Goal: Task Accomplishment & Management: Complete application form

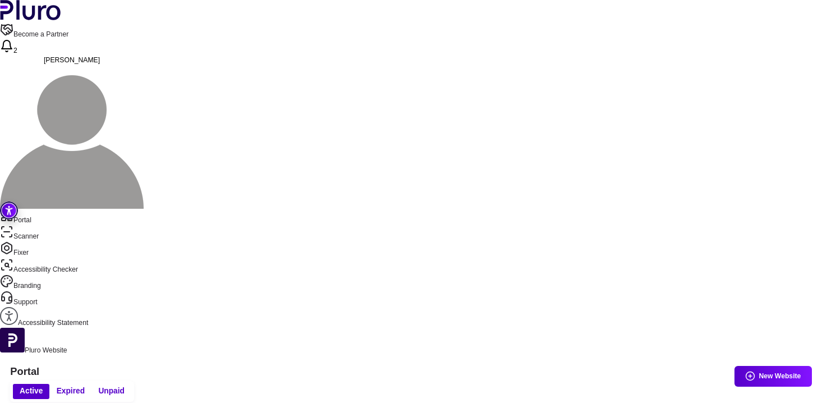
click at [49, 225] on link "Scanner" at bounding box center [411, 233] width 822 height 16
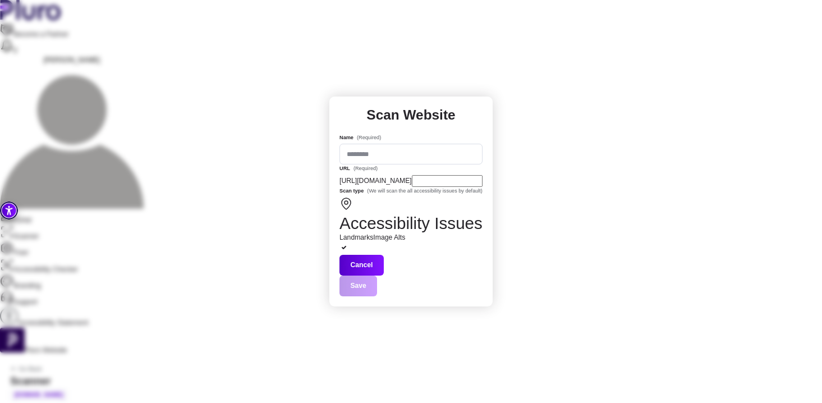
click at [474, 187] on div "https://www.campingcasadicaccia.com/" at bounding box center [410, 181] width 143 height 12
click at [462, 242] on div "Landmarks Image Alts" at bounding box center [410, 238] width 143 height 10
click at [348, 243] on icon at bounding box center [343, 247] width 9 height 9
click at [471, 281] on span "Save" at bounding box center [410, 285] width 143 height 21
click at [399, 98] on div "Scan Website Name (Required) URL (Required) https://www.campingcasadicaccia.com…" at bounding box center [411, 201] width 822 height 403
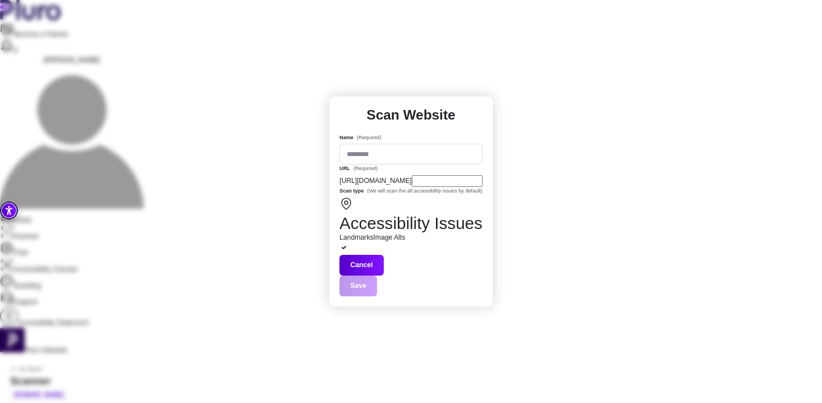
click at [384, 275] on button "Cancel" at bounding box center [361, 265] width 44 height 21
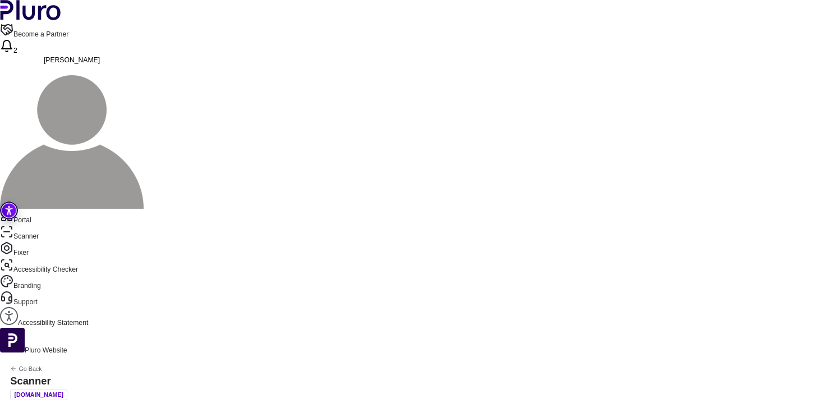
click at [736, 261] on button "Reports" at bounding box center [727, 257] width 63 height 21
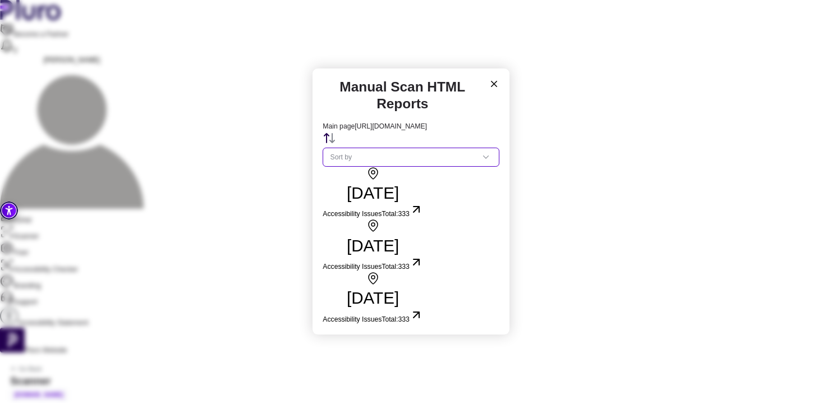
click at [442, 167] on div "Sort by" at bounding box center [411, 157] width 176 height 19
click at [543, 221] on div "Manual Scan HTML Reports Main page https://www.campingcasadicaccia.com/ Sort by…" at bounding box center [411, 201] width 822 height 403
click at [531, 281] on div "Manual Scan HTML Reports Main page https://www.campingcasadicaccia.com/ Sort by…" at bounding box center [411, 201] width 822 height 403
click at [495, 89] on icon at bounding box center [494, 84] width 10 height 10
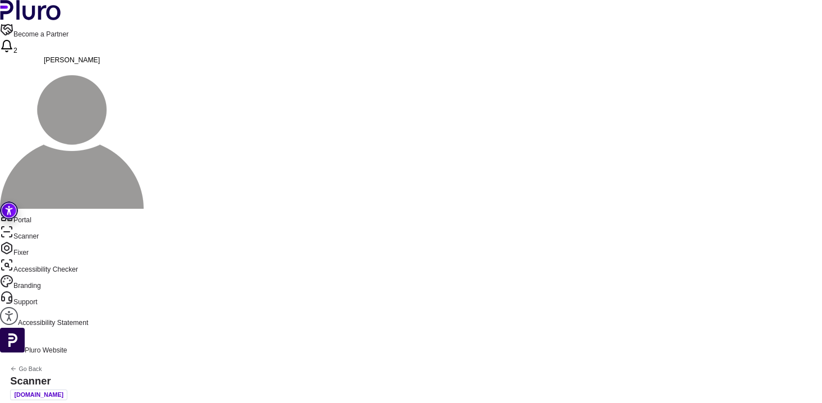
click at [52, 209] on link "Portal" at bounding box center [411, 217] width 822 height 16
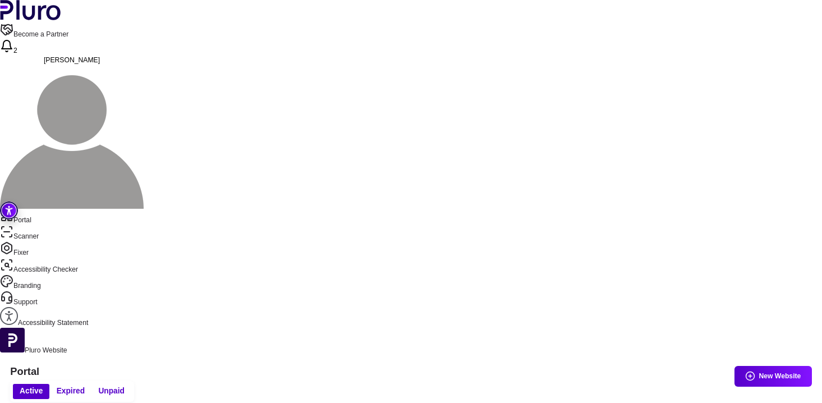
click at [65, 307] on link "Accessibility Statement" at bounding box center [411, 317] width 822 height 21
click at [48, 225] on link "Scanner" at bounding box center [411, 233] width 822 height 16
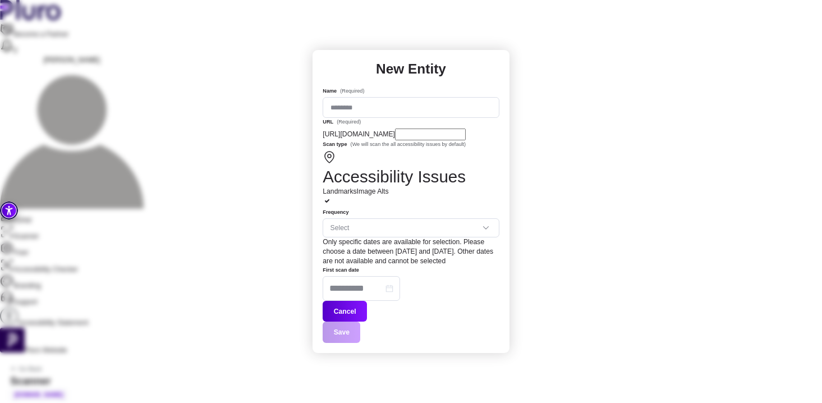
click at [451, 57] on div "New Entity Name (Required) URL (Required) https://www.campingcasadicaccia.com/ …" at bounding box center [411, 201] width 822 height 403
click at [367, 305] on button "Cancel" at bounding box center [345, 311] width 44 height 21
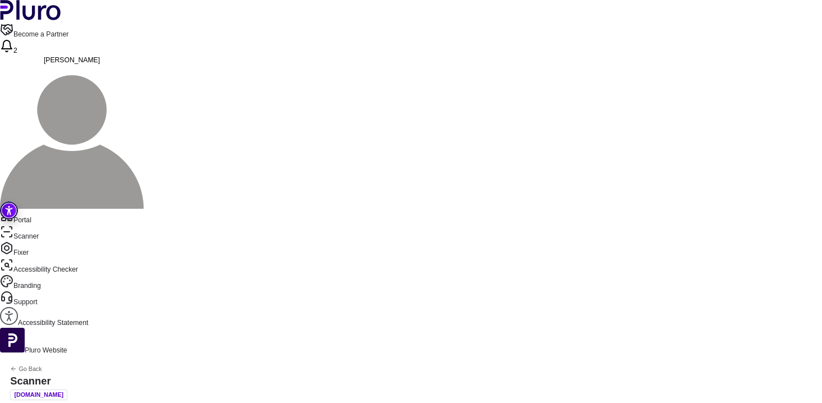
click at [17, 365] on icon "Back to previous screen" at bounding box center [13, 368] width 7 height 7
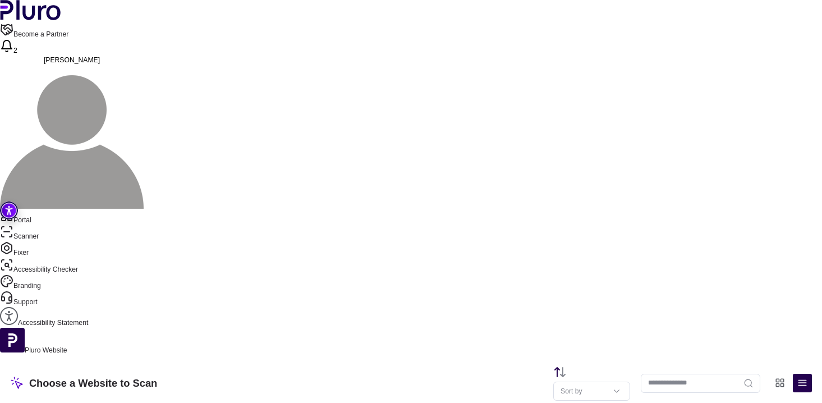
click at [61, 241] on link "Fixer" at bounding box center [411, 249] width 822 height 16
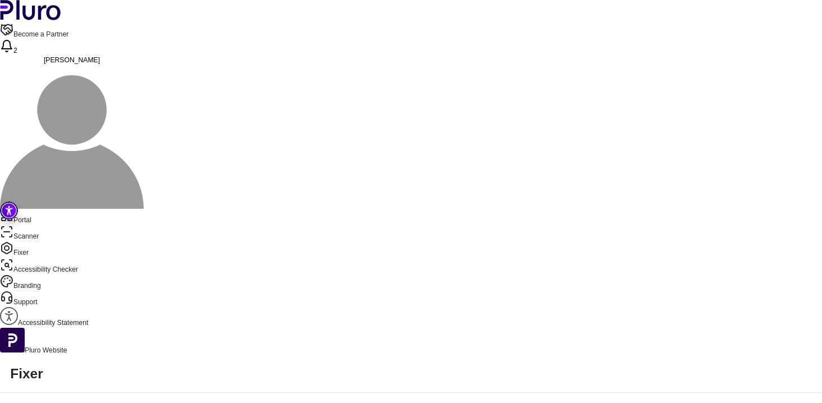
click at [63, 258] on link "Accessibility Checker" at bounding box center [411, 266] width 822 height 16
click at [63, 209] on link "Portal" at bounding box center [411, 217] width 822 height 16
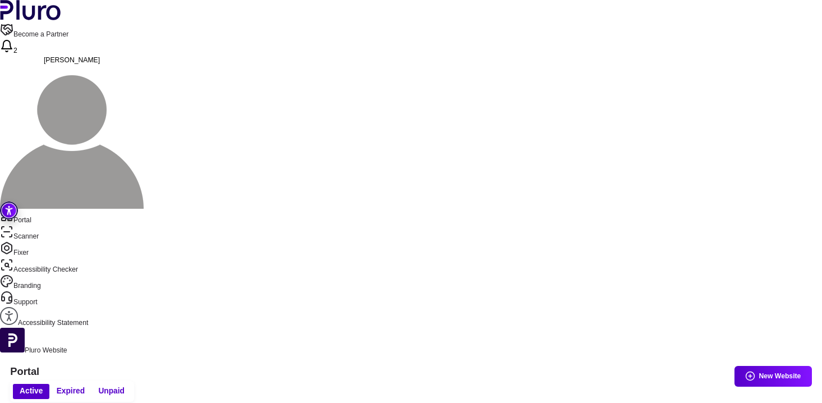
click at [61, 225] on link "Scanner" at bounding box center [411, 233] width 822 height 16
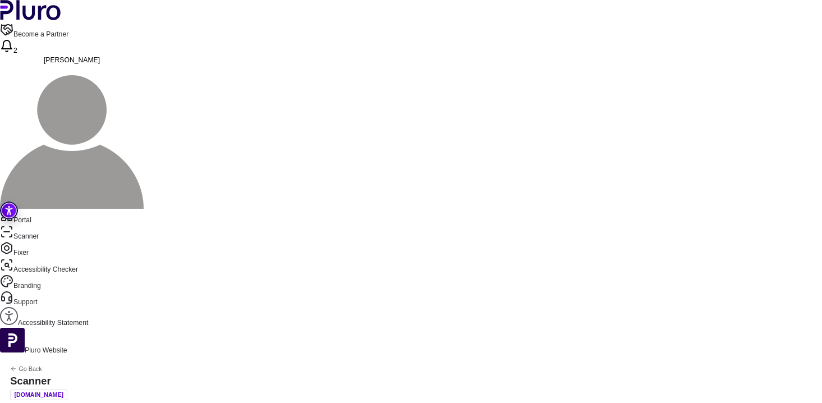
click at [78, 355] on div "Go Back Scanner www.campingcasadicaccia.com" at bounding box center [39, 377] width 78 height 45
click at [17, 365] on icon "Back to previous screen" at bounding box center [13, 368] width 7 height 7
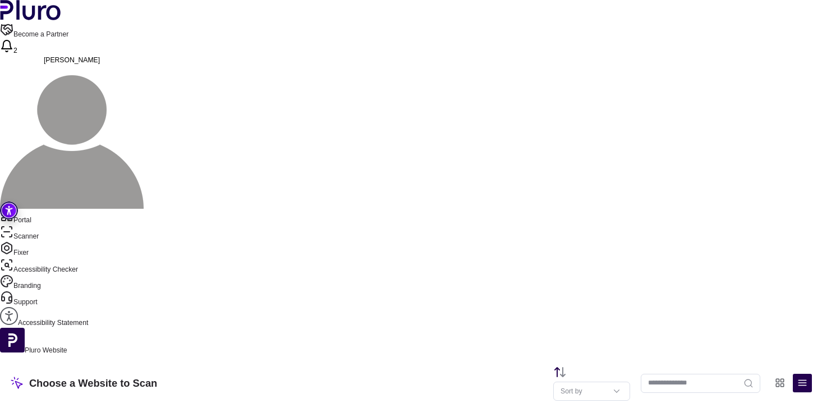
click at [57, 291] on link "Support" at bounding box center [411, 299] width 822 height 16
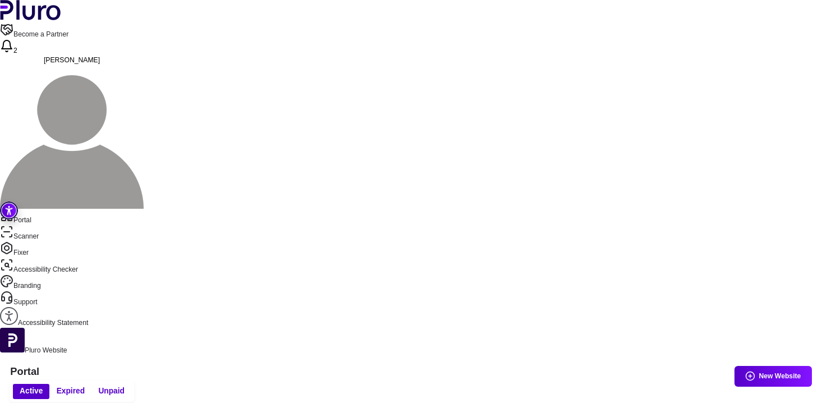
click at [144, 65] on img at bounding box center [72, 137] width 144 height 144
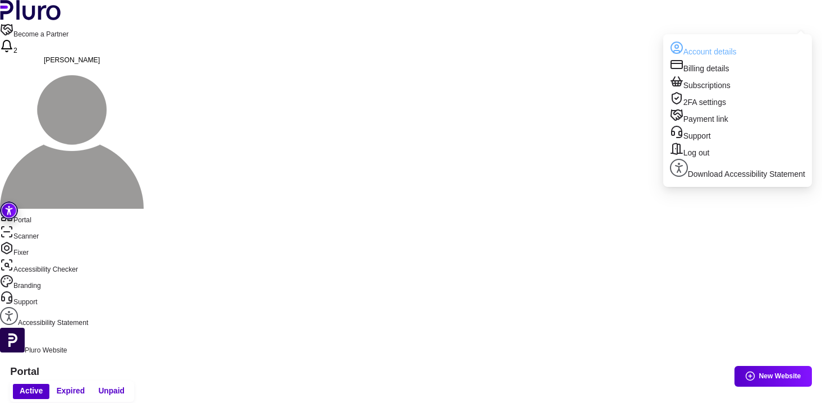
click at [764, 41] on link "Account details" at bounding box center [737, 49] width 135 height 17
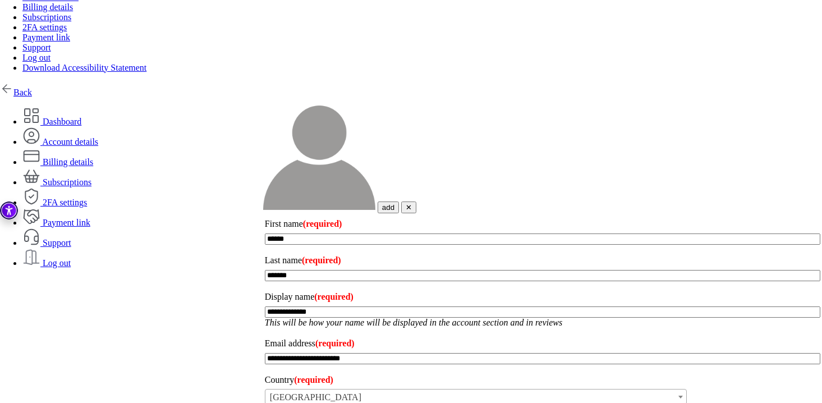
scroll to position [374, 0]
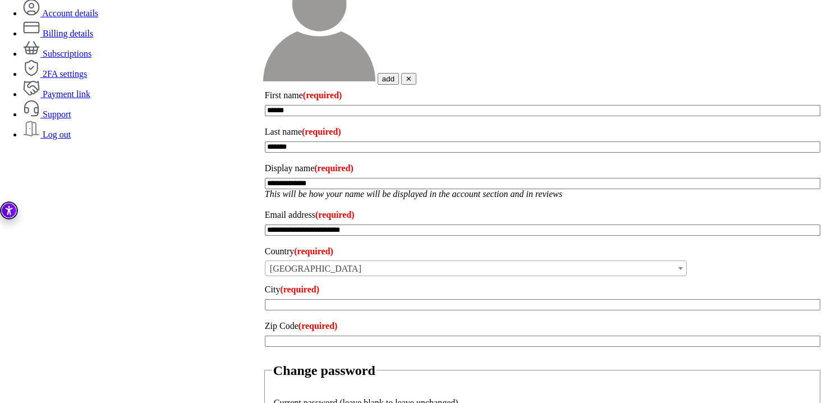
click at [93, 38] on link "Billing details" at bounding box center [57, 34] width 71 height 10
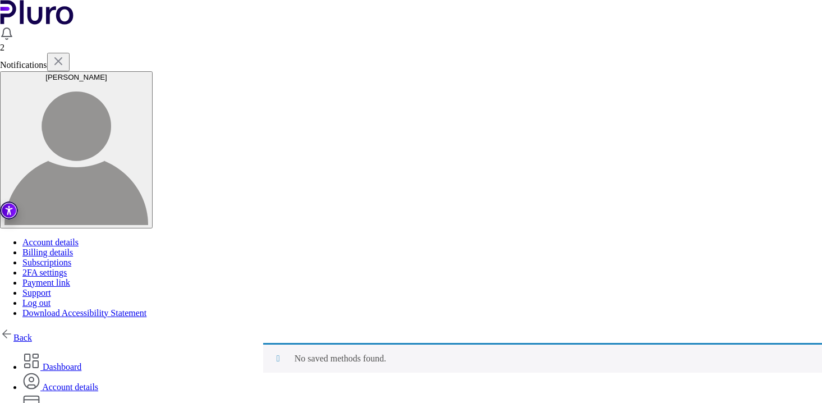
scroll to position [19, 0]
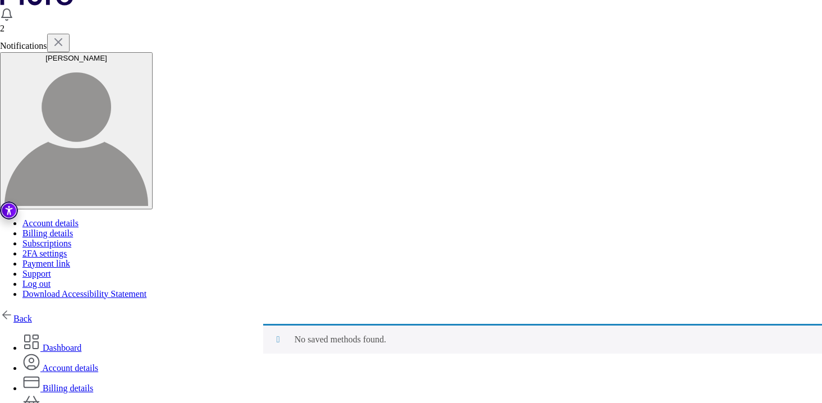
click at [81, 343] on link "Dashboard" at bounding box center [51, 348] width 59 height 10
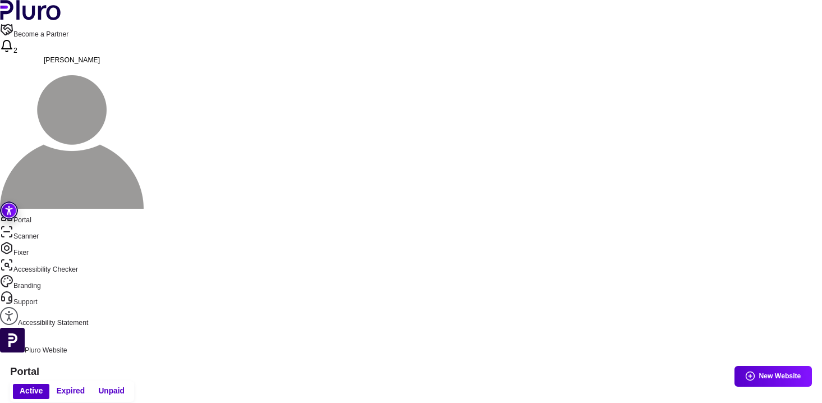
click at [85, 386] on span "Expired" at bounding box center [71, 391] width 28 height 10
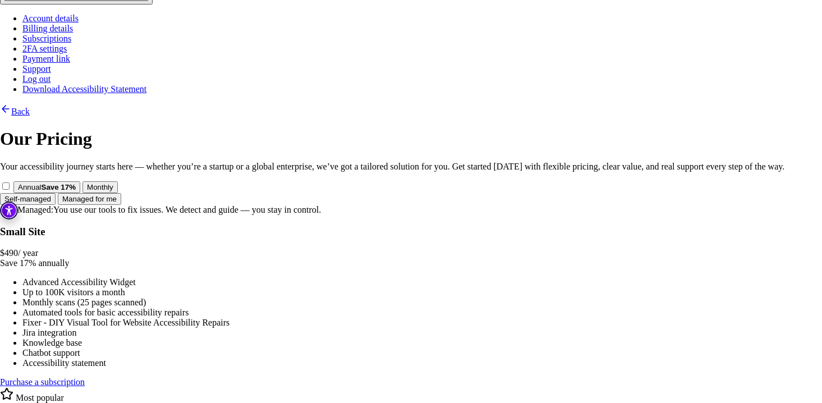
scroll to position [140, 0]
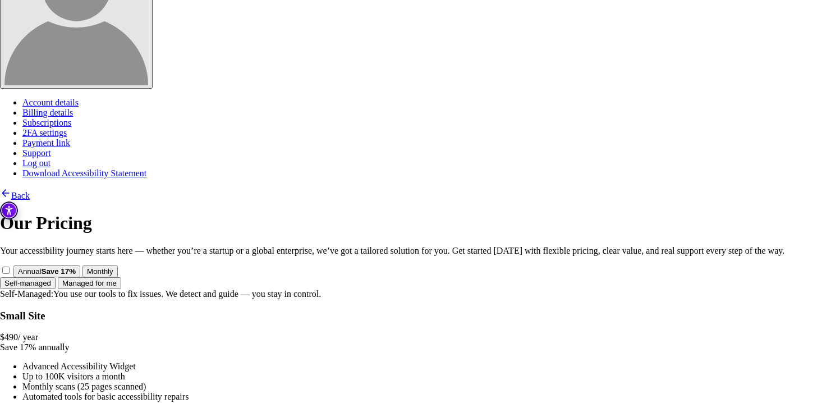
click at [121, 277] on button "Managed for me" at bounding box center [89, 283] width 63 height 12
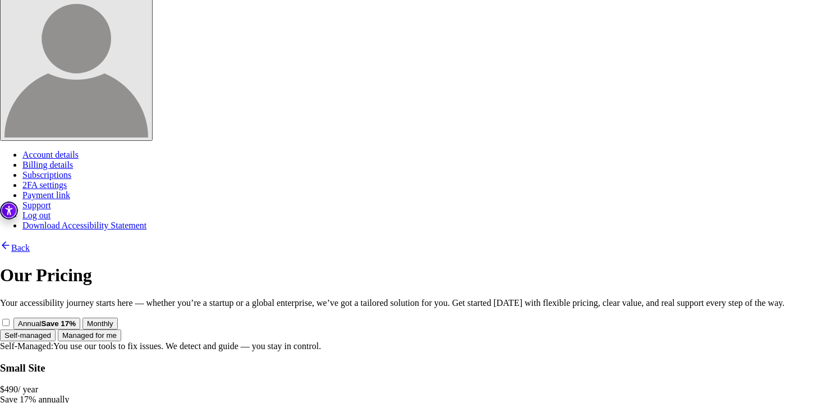
scroll to position [81, 0]
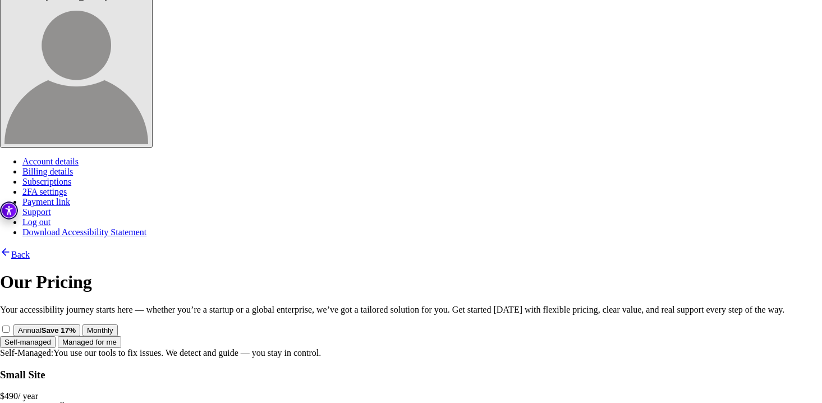
click at [56, 336] on button "Self-managed" at bounding box center [28, 342] width 56 height 12
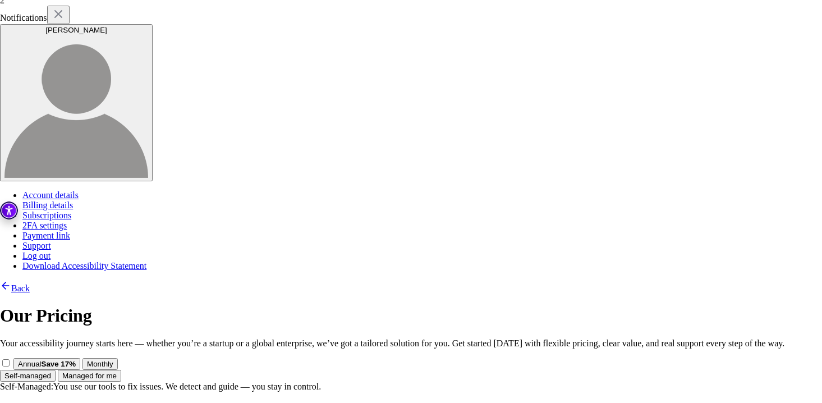
scroll to position [0, 0]
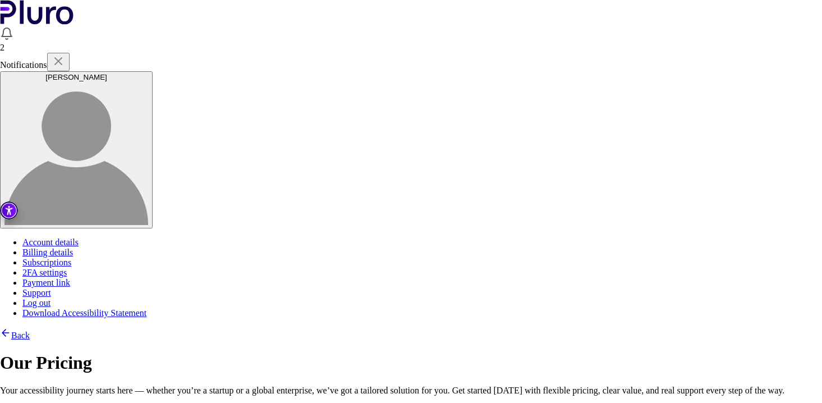
click at [30, 330] on link "Back" at bounding box center [15, 335] width 30 height 10
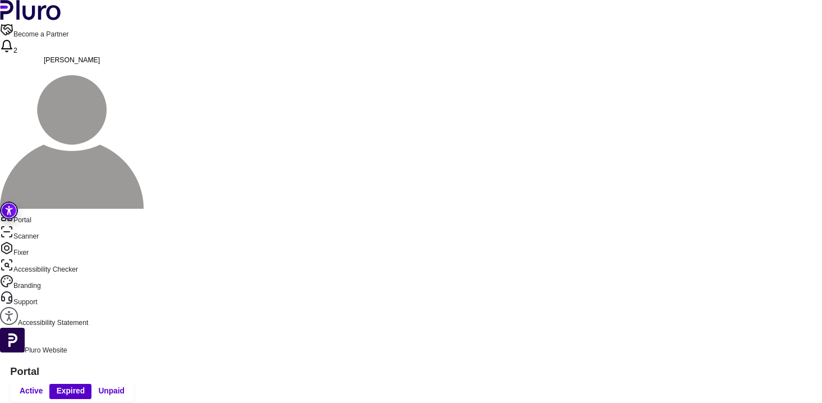
click at [144, 65] on img at bounding box center [72, 137] width 144 height 144
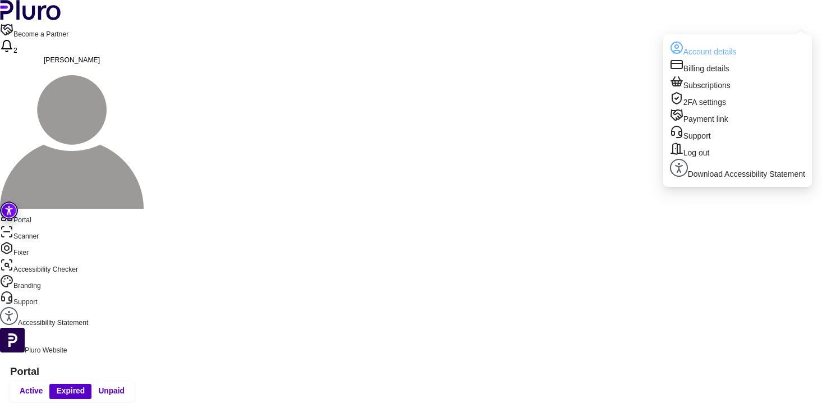
click at [718, 44] on link "Account details" at bounding box center [737, 49] width 135 height 17
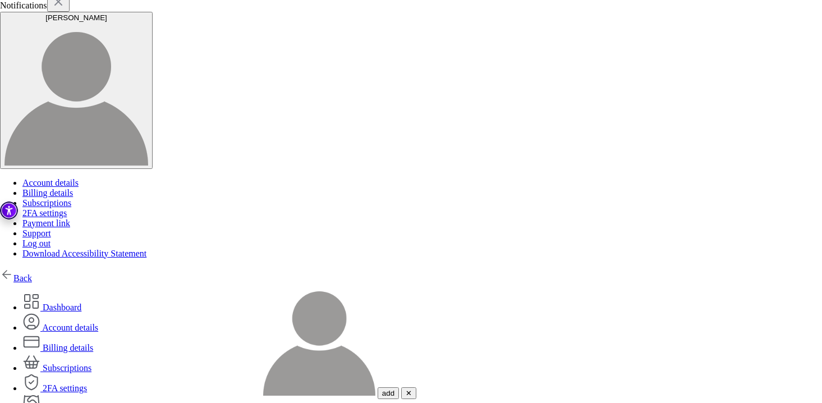
scroll to position [151, 0]
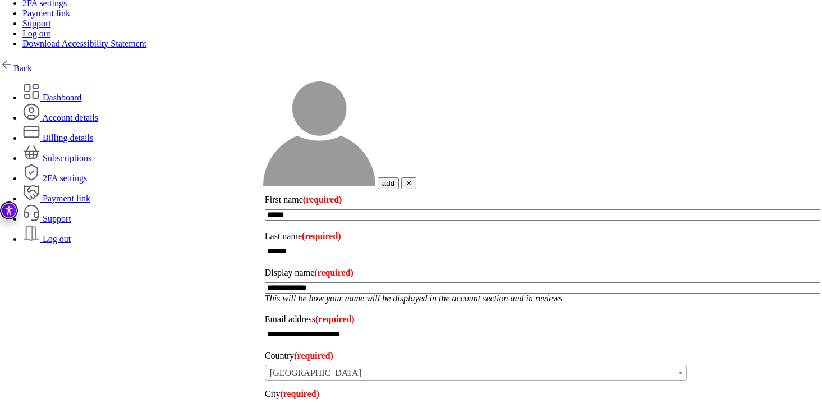
scroll to position [0, 0]
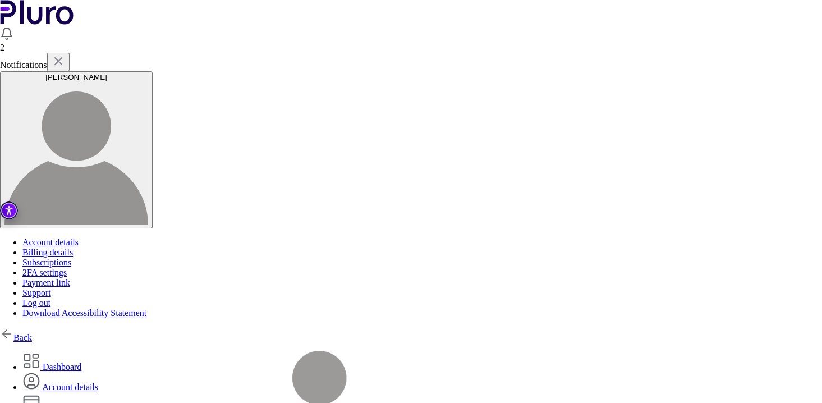
click at [148, 81] on img "button" at bounding box center [76, 153] width 144 height 144
click at [50, 298] on link "Log out" at bounding box center [36, 303] width 28 height 10
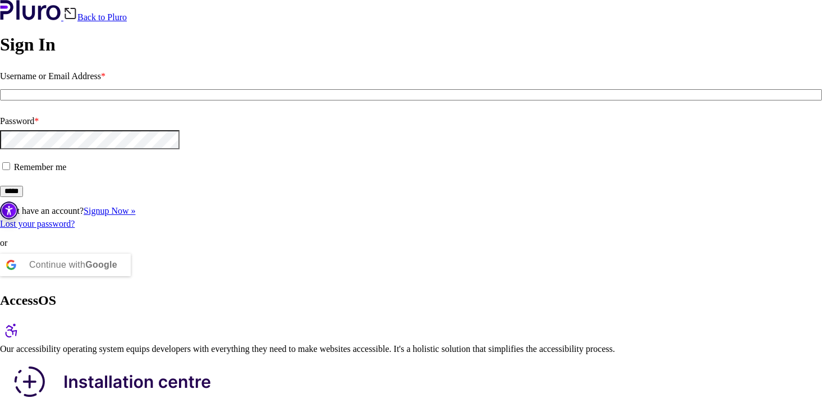
click at [184, 112] on fieldset "Username or Email Address *" at bounding box center [411, 89] width 822 height 45
click at [117, 269] on b "Google" at bounding box center [101, 265] width 32 height 10
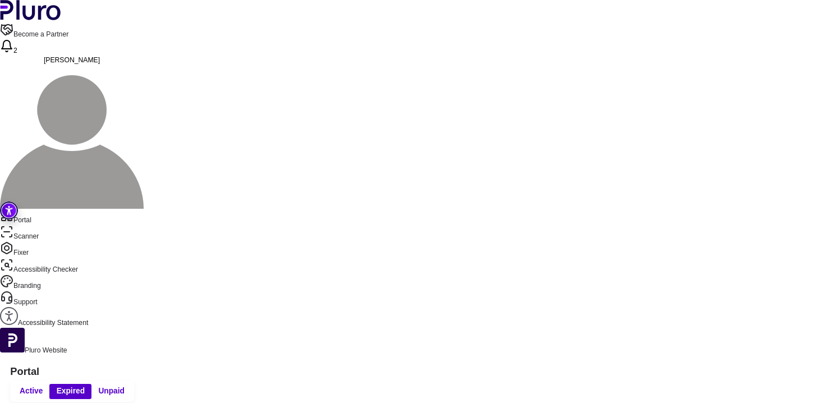
click at [792, 4] on header "Become a Partner 2 [PERSON_NAME]" at bounding box center [411, 104] width 822 height 209
click at [144, 65] on img at bounding box center [72, 137] width 144 height 144
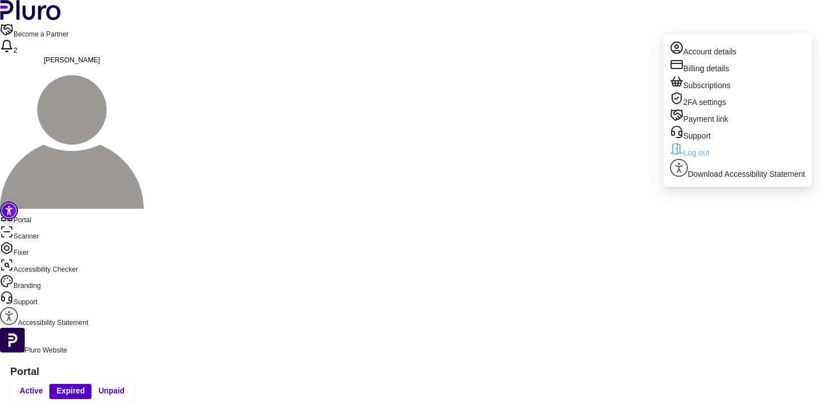
click at [734, 159] on link "Log out" at bounding box center [737, 150] width 135 height 17
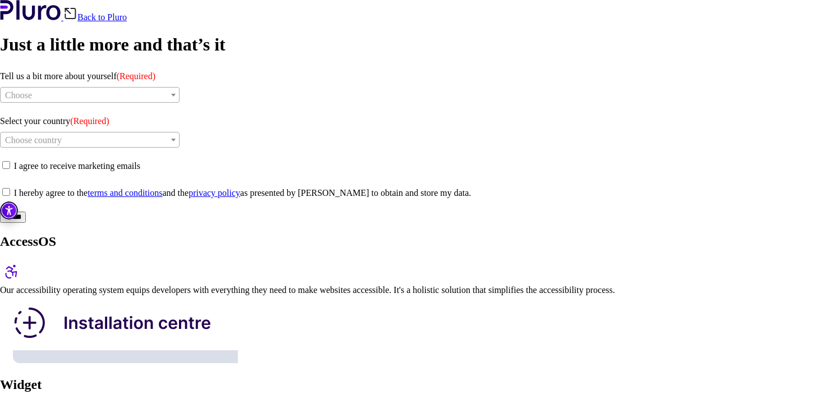
click at [126, 103] on span "Choose" at bounding box center [90, 96] width 178 height 16
click at [148, 55] on h1 "Just a little more and that’s it" at bounding box center [411, 44] width 822 height 21
click at [220, 22] on div "Back to Pluro" at bounding box center [411, 11] width 822 height 22
click at [127, 18] on link "Back to Pluro" at bounding box center [94, 17] width 63 height 10
click at [14, 171] on span at bounding box center [14, 166] width 0 height 10
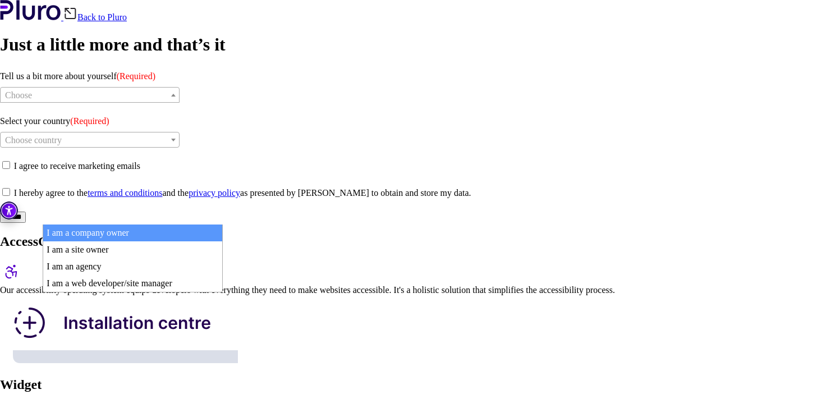
click at [151, 103] on span "Choose" at bounding box center [90, 96] width 178 height 16
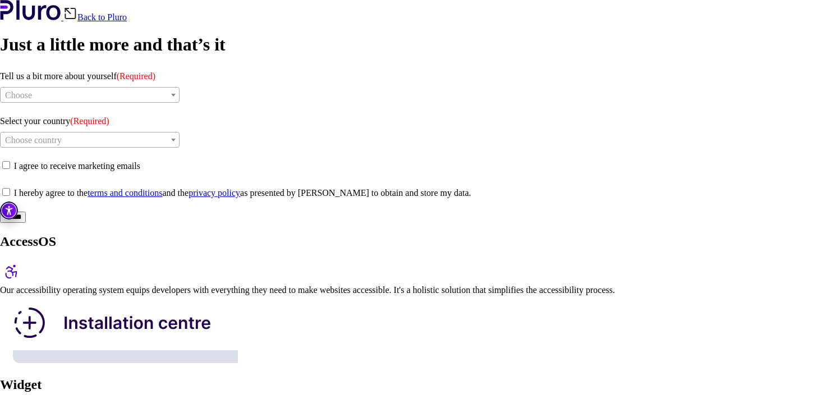
click at [141, 140] on div "**********" at bounding box center [411, 111] width 822 height 223
click at [127, 22] on link "Back to Pluro" at bounding box center [94, 17] width 63 height 10
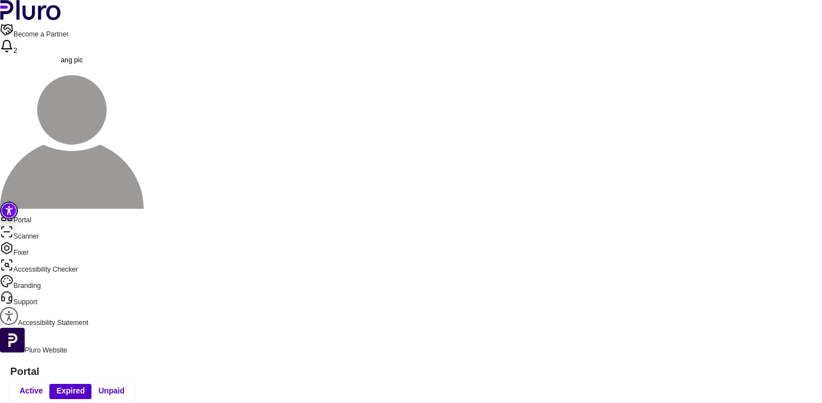
click at [144, 65] on img at bounding box center [72, 137] width 144 height 144
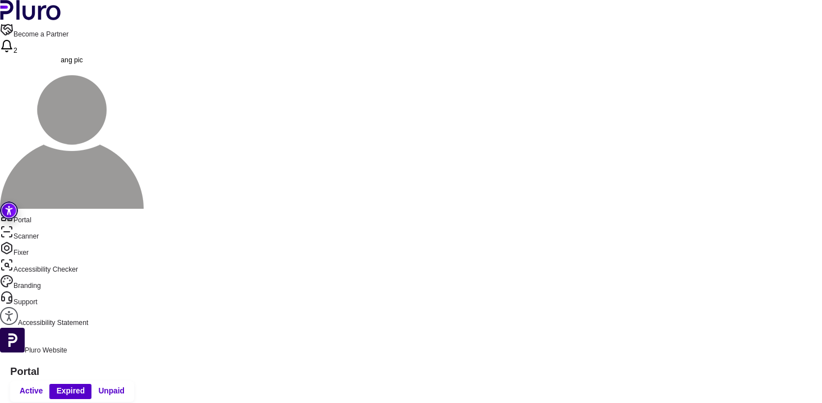
click at [54, 209] on link "Portal" at bounding box center [411, 217] width 822 height 16
click at [50, 384] on button "Active" at bounding box center [31, 391] width 37 height 15
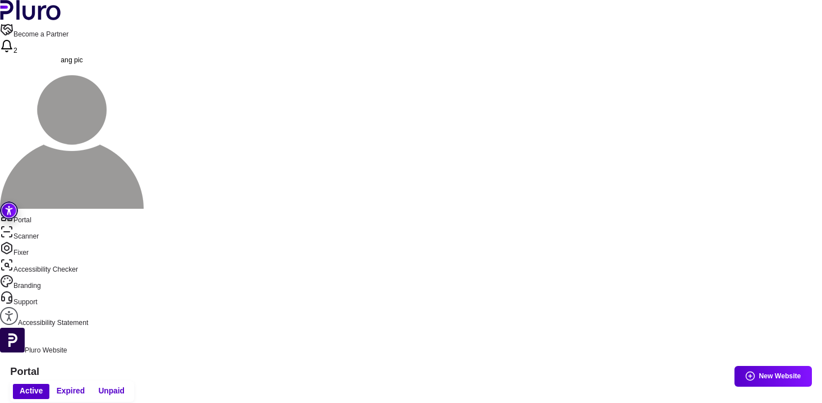
click at [144, 65] on img at bounding box center [72, 137] width 144 height 144
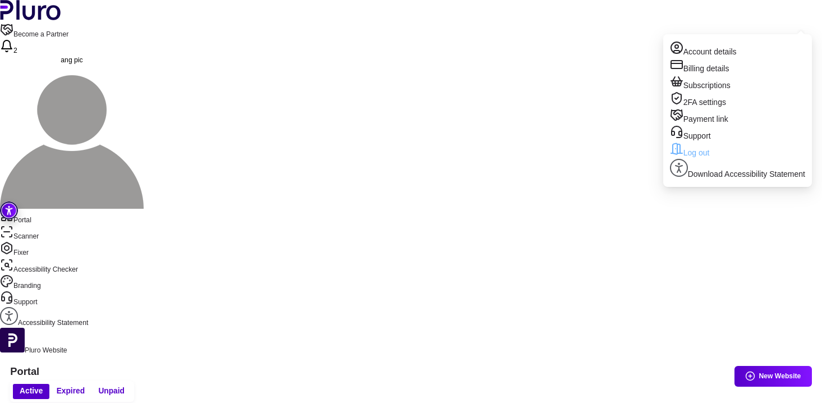
click at [729, 159] on link "Log out" at bounding box center [737, 150] width 135 height 17
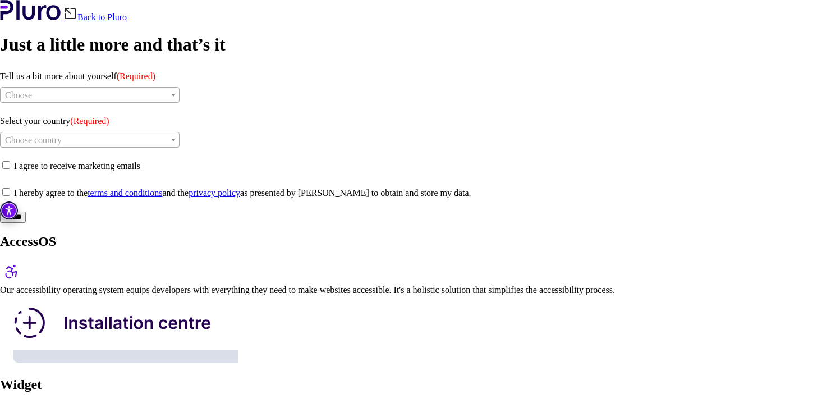
click at [146, 103] on span "Choose" at bounding box center [90, 96] width 178 height 16
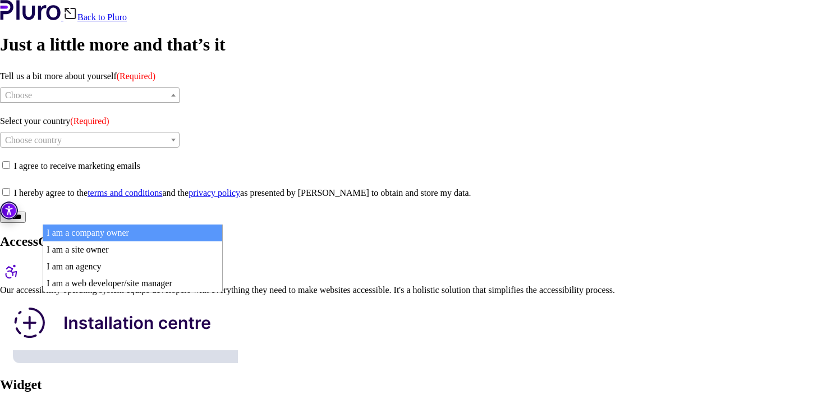
select select "**********"
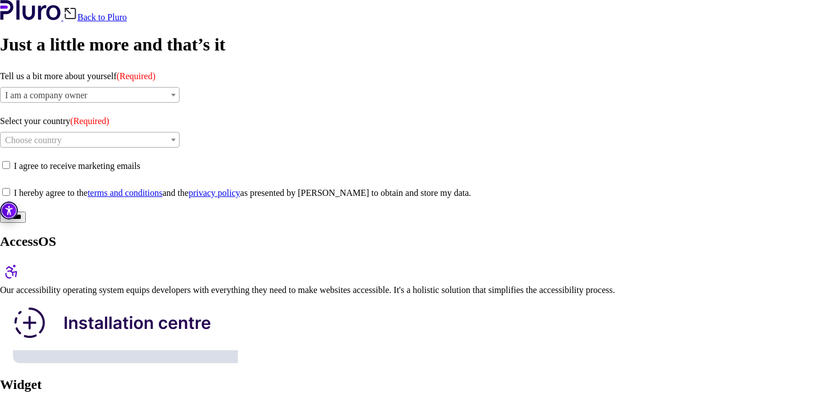
click at [142, 148] on span "Choose country" at bounding box center [90, 140] width 178 height 16
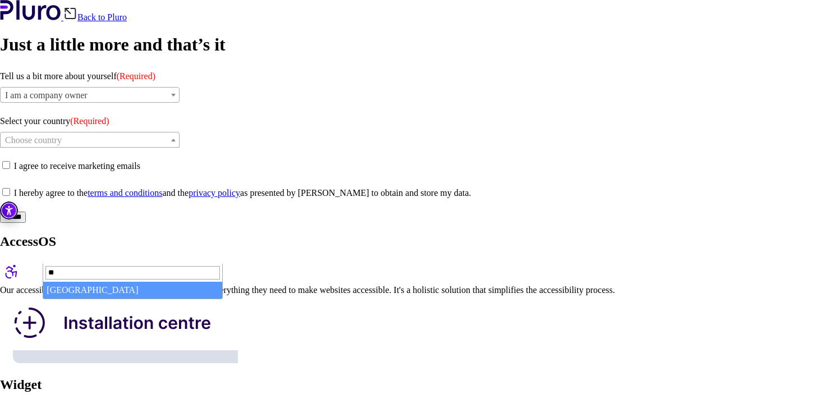
type input "**"
select select "**"
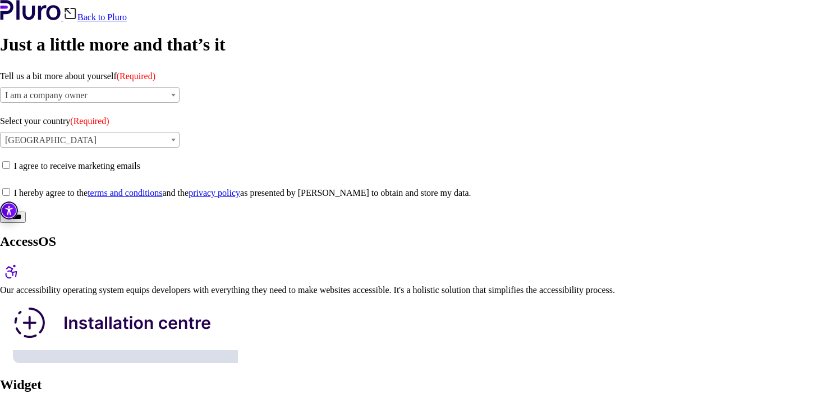
click at [90, 223] on form "**********" at bounding box center [411, 144] width 822 height 155
click at [26, 223] on input "******" at bounding box center [13, 217] width 26 height 11
click at [14, 197] on span at bounding box center [14, 193] width 0 height 10
click at [26, 223] on input "******" at bounding box center [13, 217] width 26 height 11
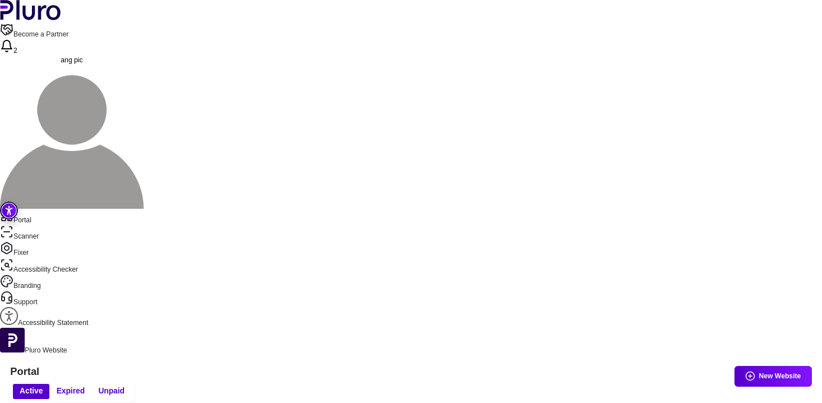
click at [73, 225] on link "Scanner" at bounding box center [411, 233] width 822 height 16
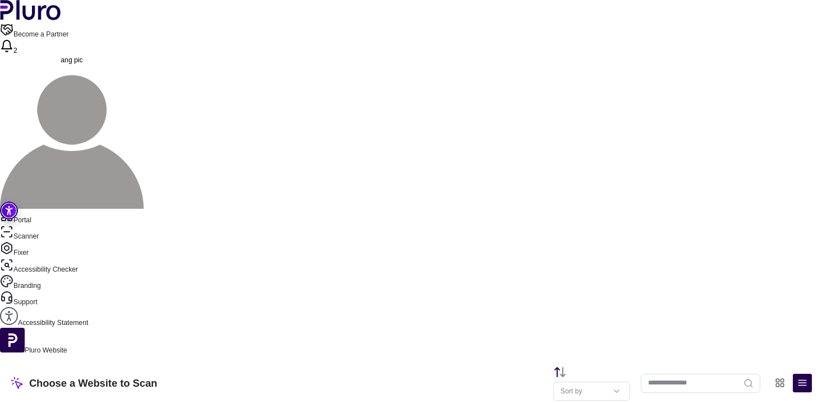
click at [144, 65] on img at bounding box center [72, 137] width 144 height 144
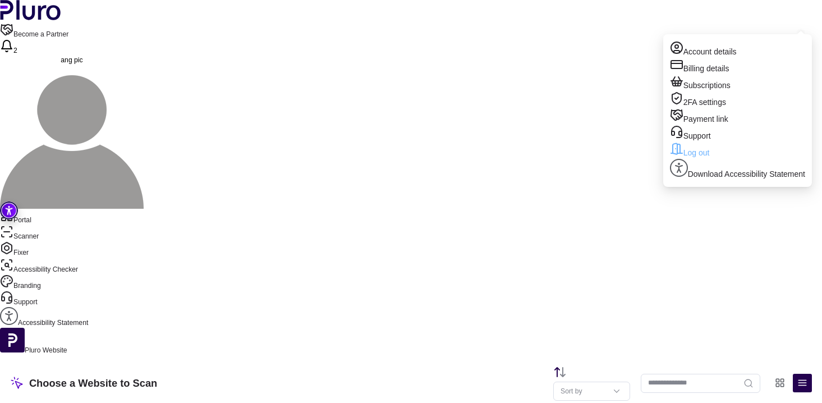
click at [732, 159] on link "Log out" at bounding box center [737, 150] width 135 height 17
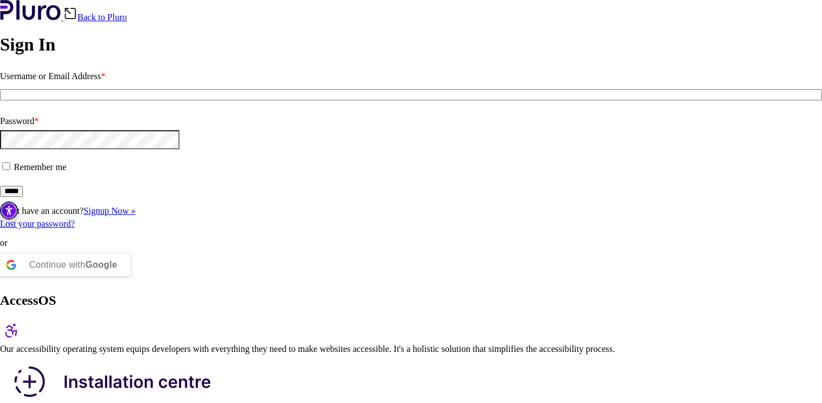
click at [116, 112] on fieldset "Username or Email Address *" at bounding box center [411, 89] width 822 height 45
click at [113, 282] on div "Continue with Google" at bounding box center [65, 265] width 131 height 34
click at [114, 276] on div "Continue with Google" at bounding box center [73, 265] width 88 height 22
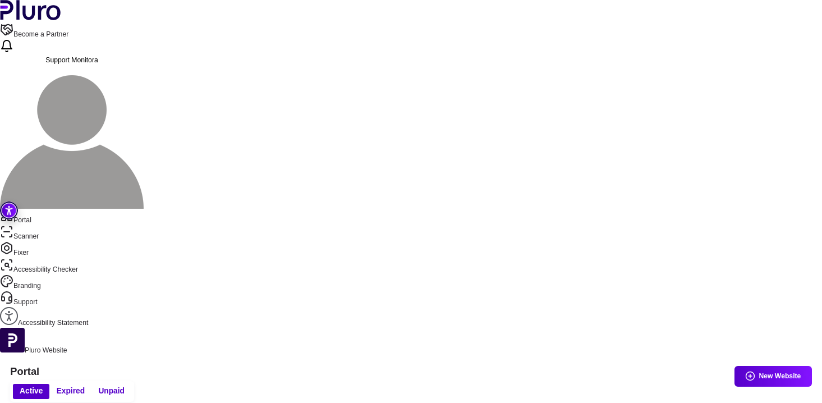
click at [777, 366] on button "New Website" at bounding box center [772, 376] width 77 height 21
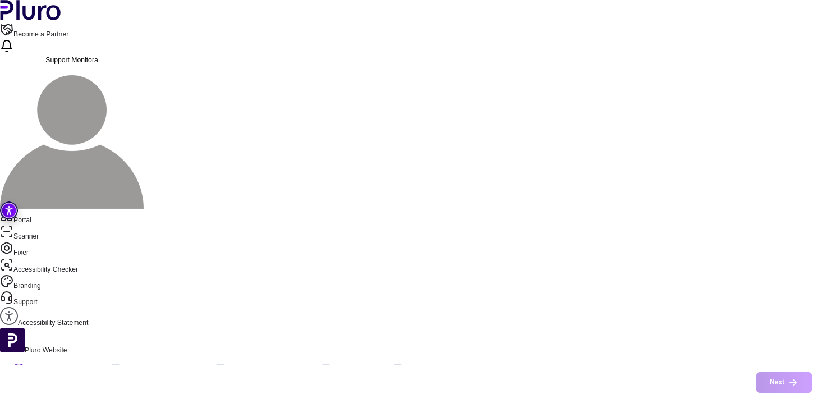
click at [83, 368] on div "Basic Information" at bounding box center [58, 372] width 50 height 8
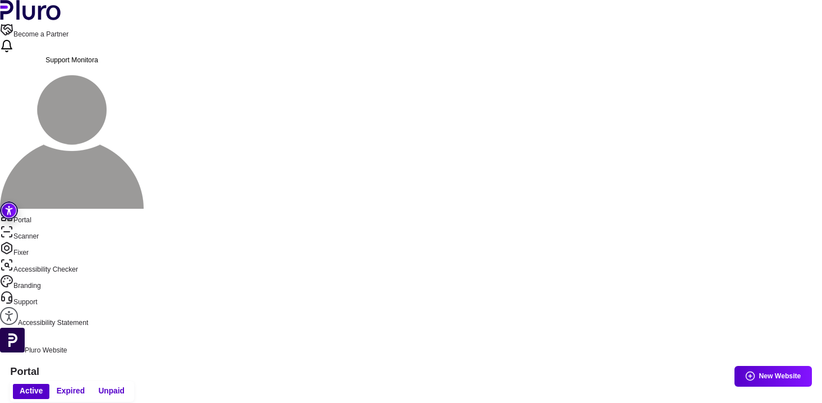
click at [763, 366] on button "New Website" at bounding box center [772, 376] width 77 height 21
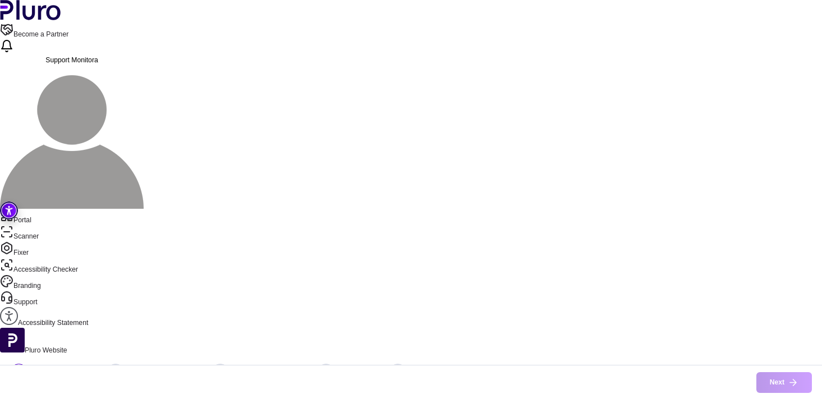
paste input "**********"
type input "**********"
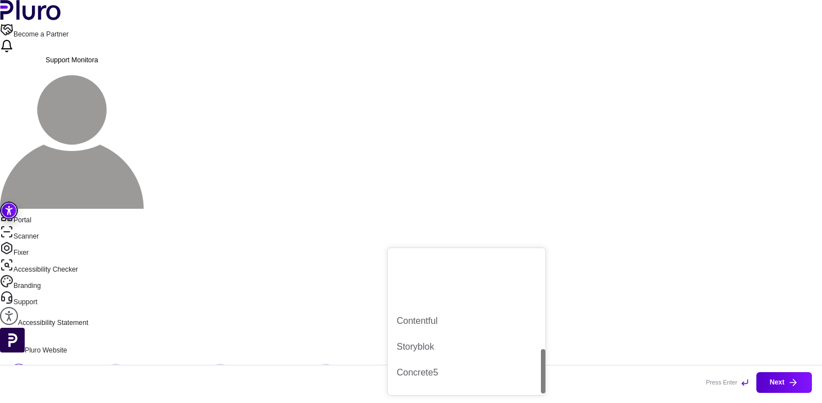
scroll to position [321, 0]
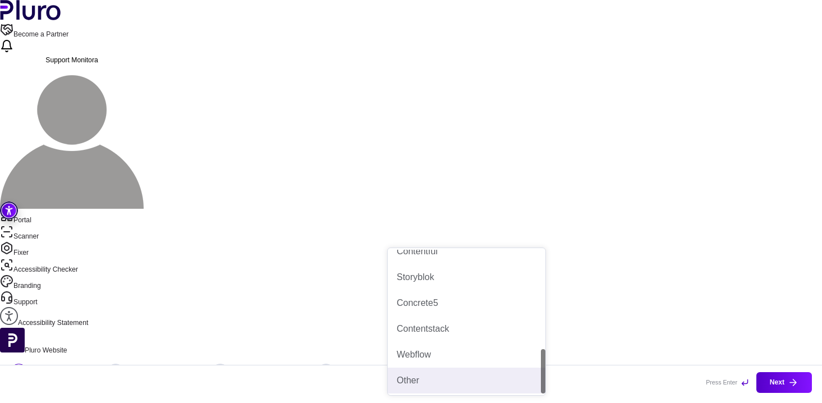
click at [424, 377] on div "Other" at bounding box center [467, 380] width 140 height 12
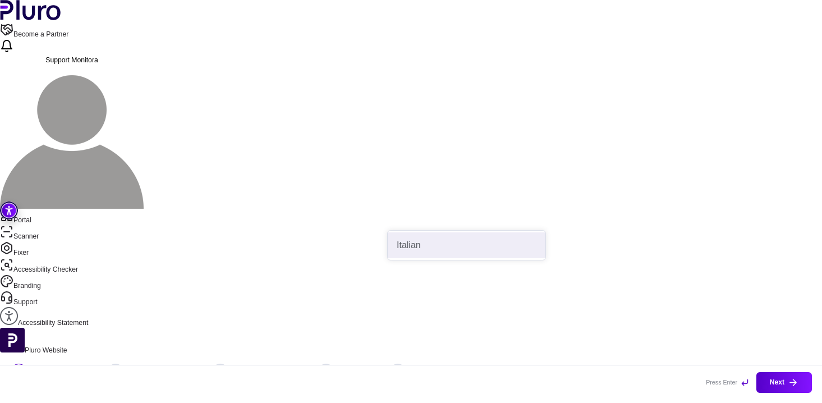
type input "***"
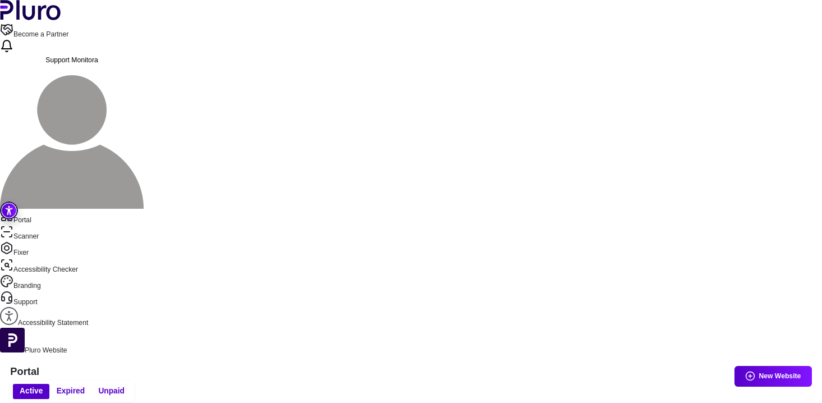
click at [762, 366] on button "New Website" at bounding box center [772, 376] width 77 height 21
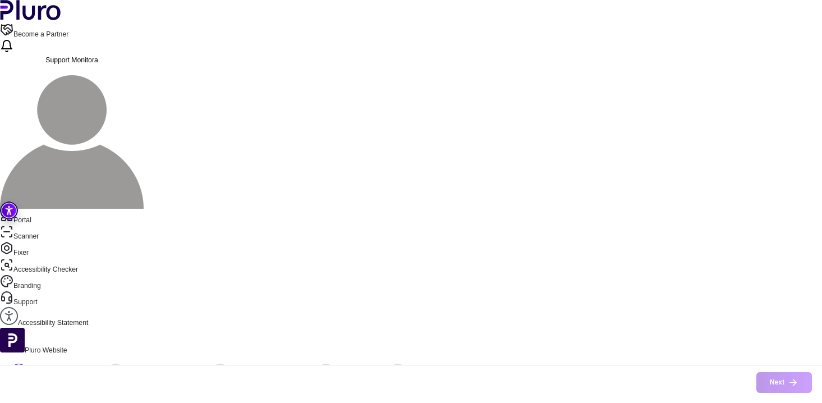
type input "**********"
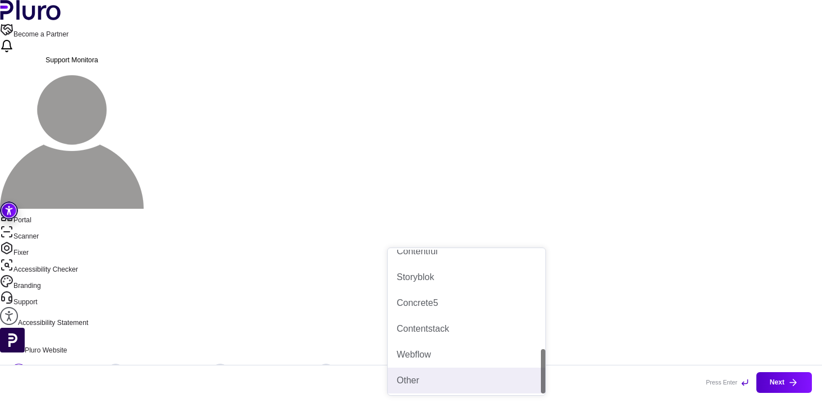
click at [429, 380] on div "Other" at bounding box center [467, 380] width 140 height 12
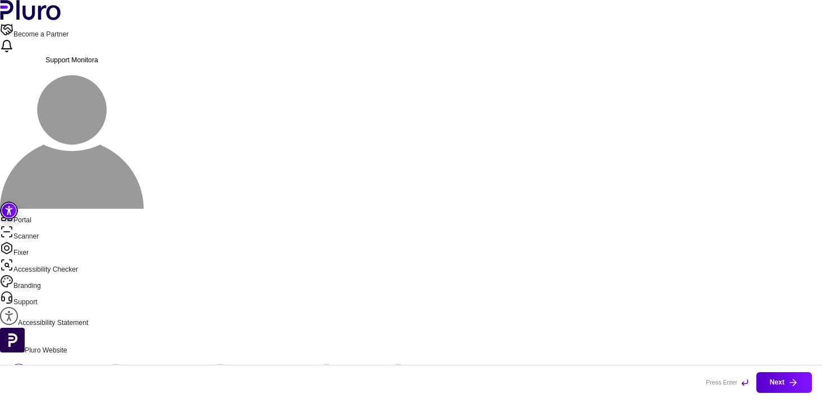
type input "***"
click at [456, 242] on div "Italian" at bounding box center [467, 245] width 140 height 12
click at [768, 376] on button "Next" at bounding box center [784, 382] width 56 height 21
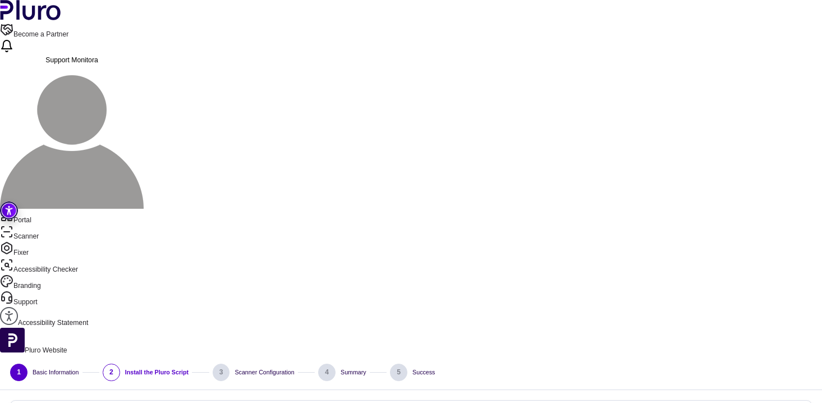
scroll to position [105, 0]
click at [163, 402] on span "Choose" at bounding box center [89, 394] width 148 height 16
select select "******"
type input "**"
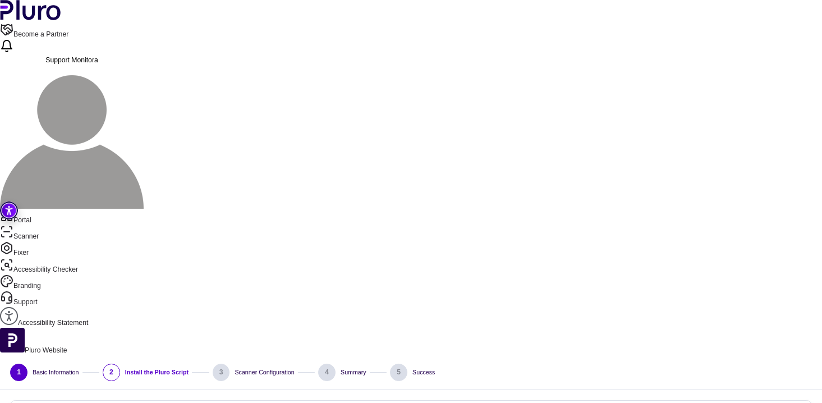
select select "**"
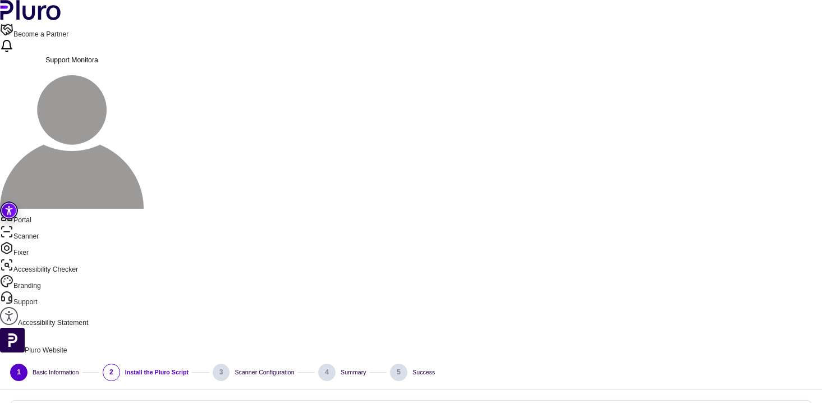
click at [230, 364] on div "3" at bounding box center [221, 372] width 17 height 17
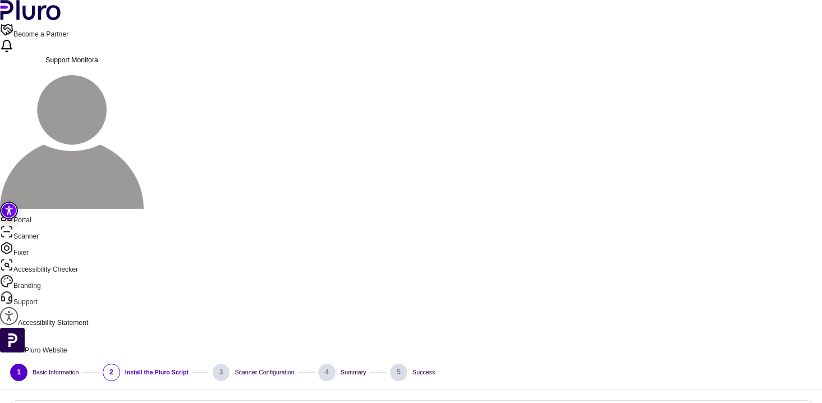
click at [79, 368] on div "Basic Information" at bounding box center [56, 372] width 46 height 8
click at [27, 364] on div "1" at bounding box center [18, 372] width 17 height 17
click at [230, 364] on div "3" at bounding box center [221, 372] width 17 height 17
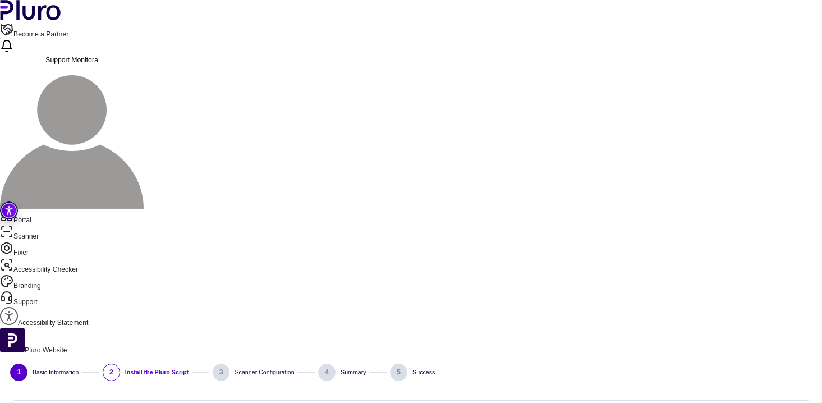
click at [59, 225] on link "Scanner" at bounding box center [411, 233] width 822 height 16
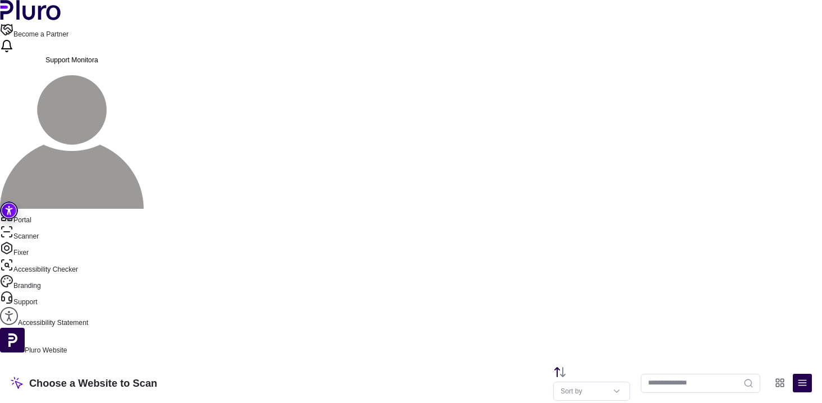
click at [58, 209] on link "Portal" at bounding box center [411, 217] width 822 height 16
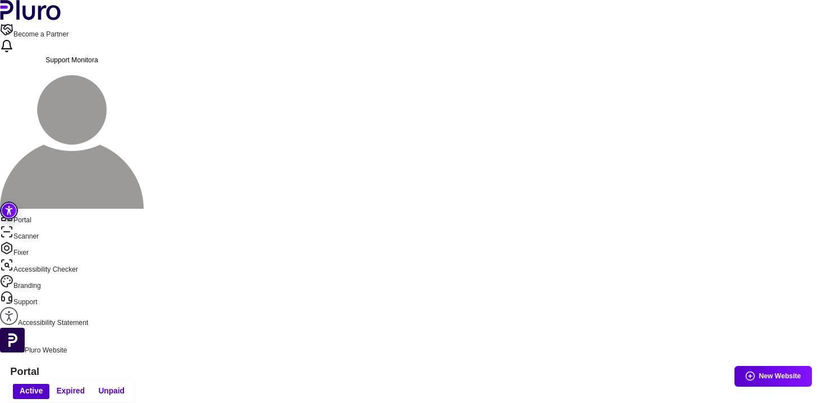
click at [771, 366] on button "New Website" at bounding box center [772, 376] width 77 height 21
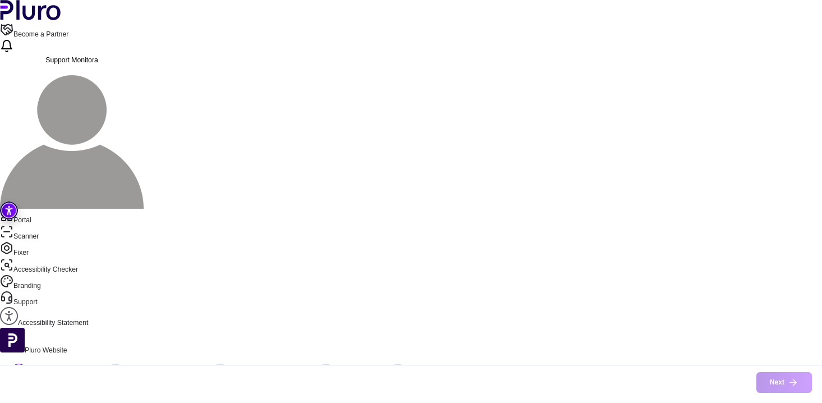
type input "**********"
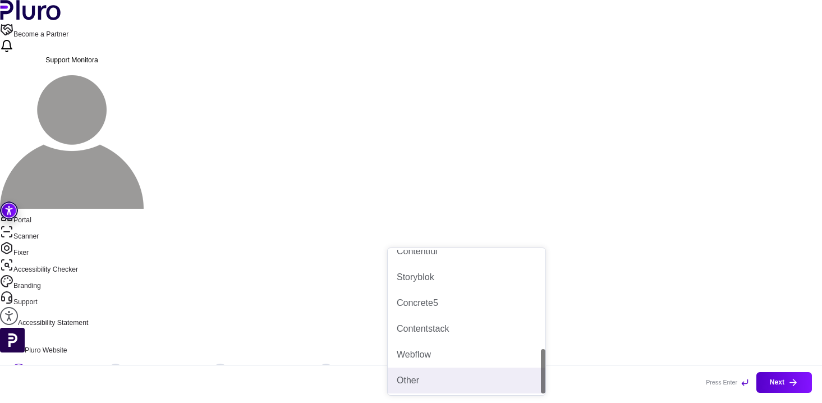
click at [442, 384] on div "Other" at bounding box center [467, 380] width 140 height 12
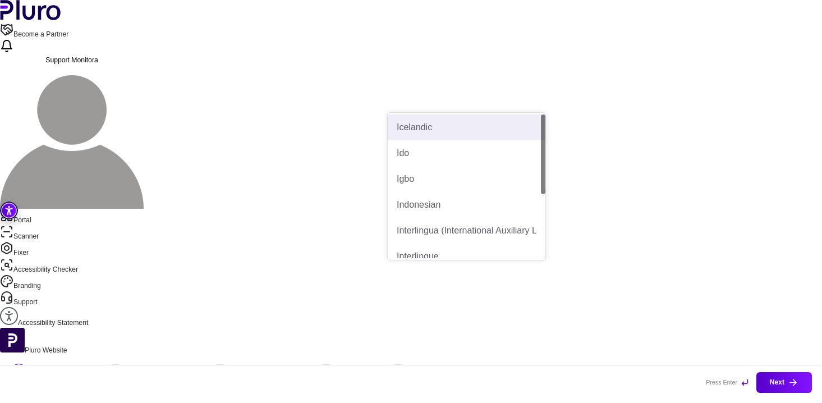
type input "**"
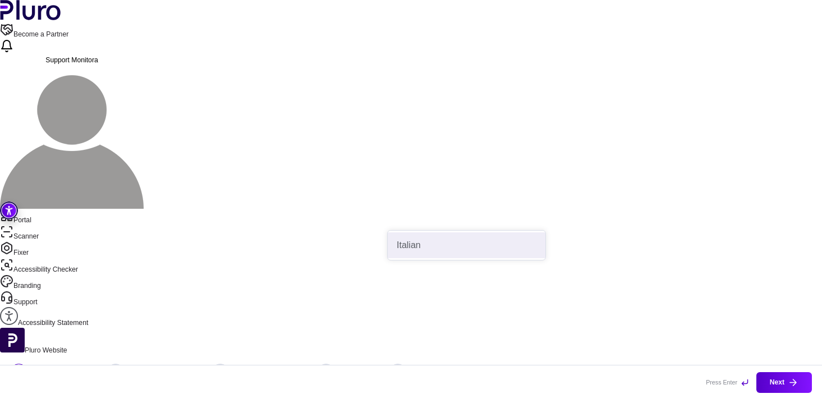
click at [489, 246] on div "Italian" at bounding box center [467, 245] width 140 height 12
click at [778, 384] on button "Next" at bounding box center [784, 382] width 56 height 21
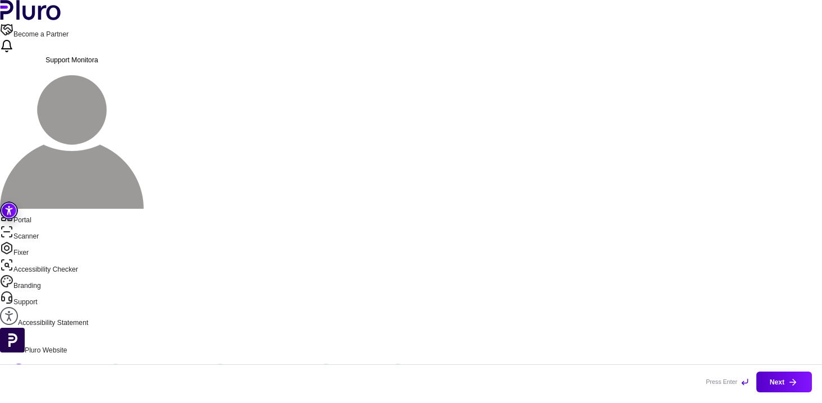
click at [50, 225] on link "Scanner" at bounding box center [411, 233] width 822 height 16
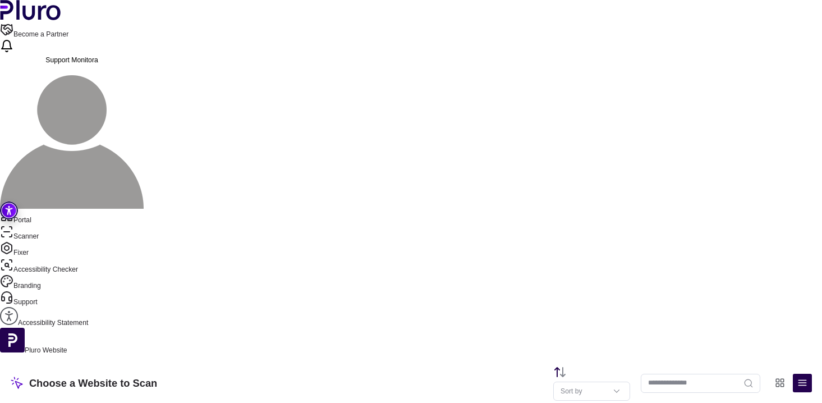
click at [47, 209] on link "Portal" at bounding box center [411, 217] width 822 height 16
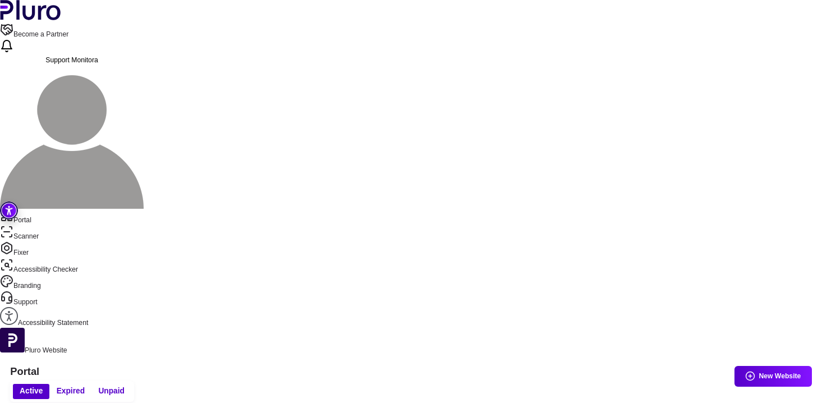
click at [85, 386] on span "Expired" at bounding box center [71, 391] width 28 height 10
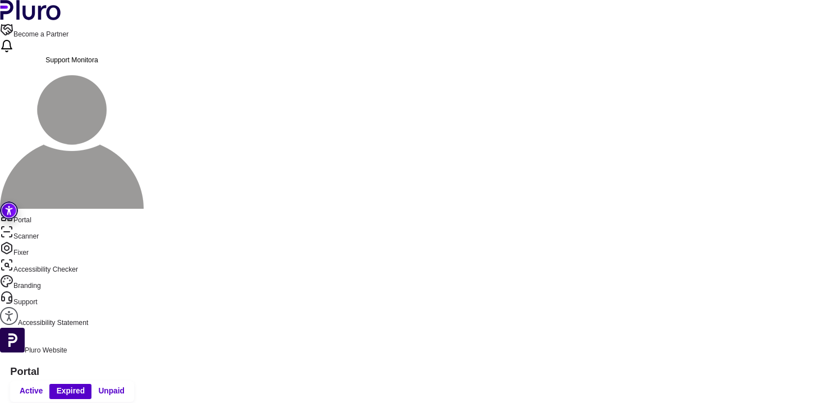
click at [125, 386] on span "Unpaid" at bounding box center [111, 391] width 26 height 10
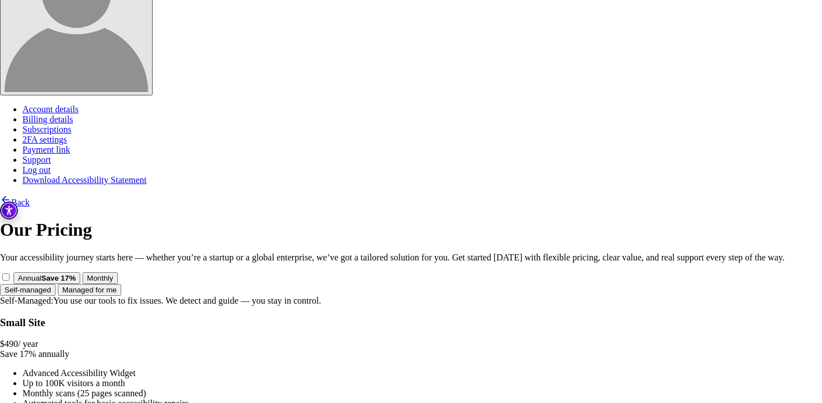
scroll to position [50, 0]
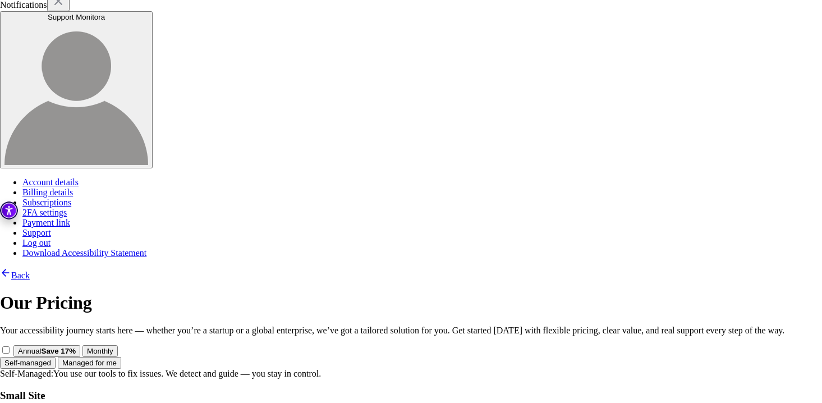
click at [121, 357] on button "Managed for me" at bounding box center [89, 363] width 63 height 12
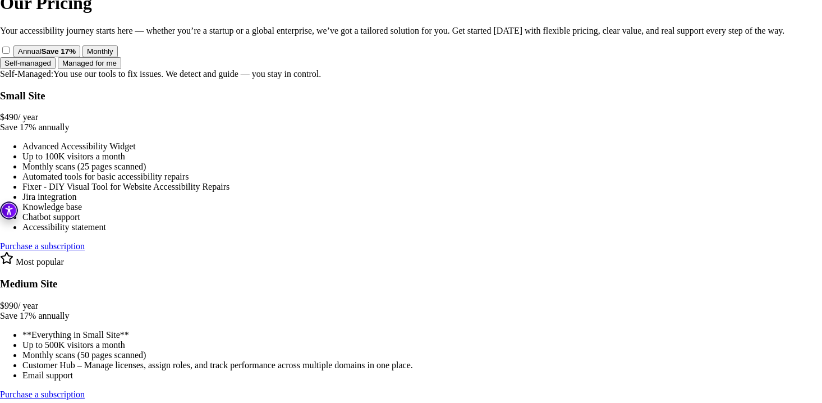
scroll to position [384, 0]
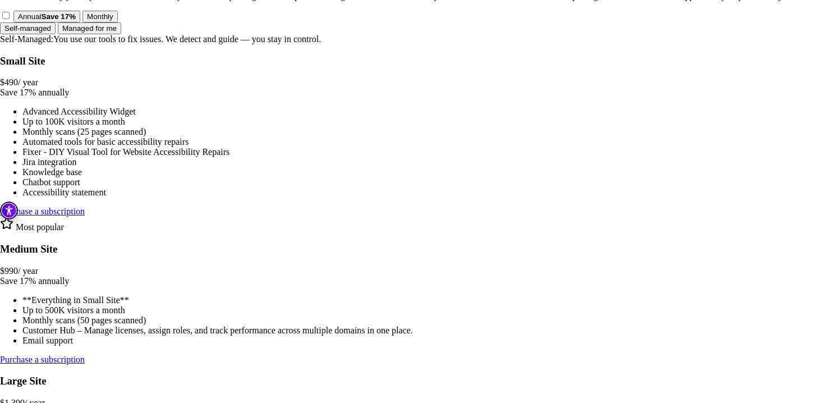
drag, startPoint x: 320, startPoint y: 13, endPoint x: 425, endPoint y: 13, distance: 104.4
copy div "Group 107"
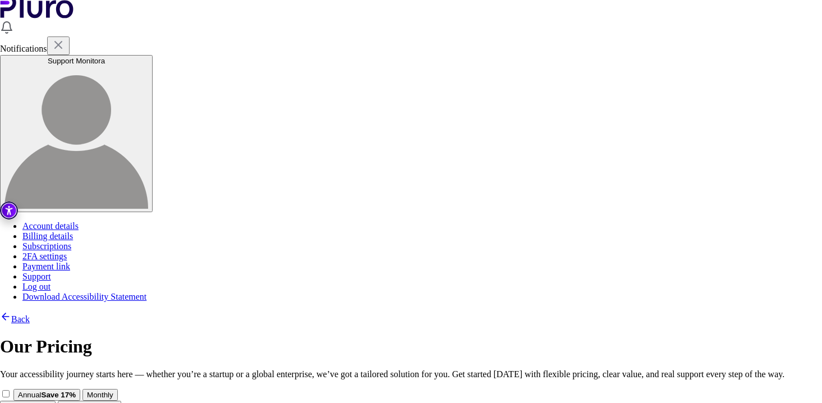
scroll to position [0, 0]
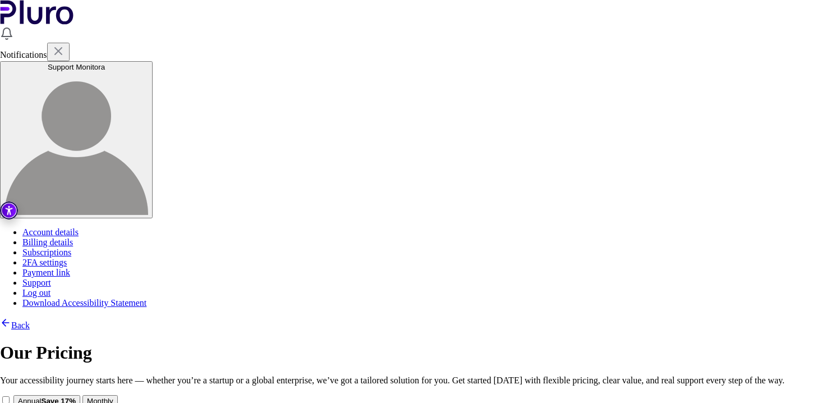
click at [30, 320] on link "Back" at bounding box center [15, 325] width 30 height 10
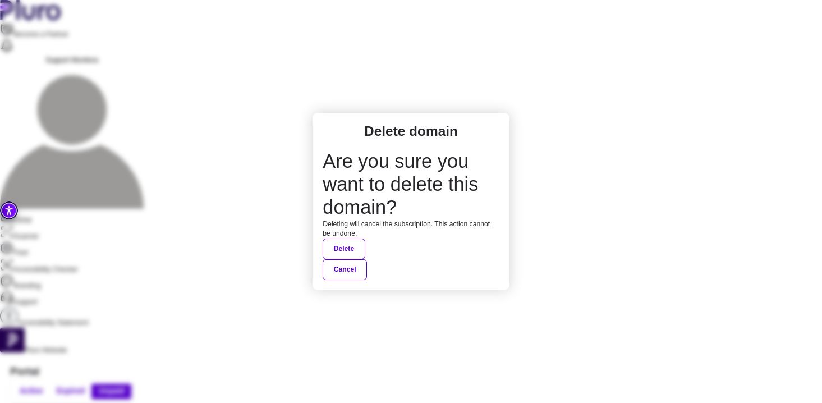
click at [365, 238] on button "Delete" at bounding box center [344, 248] width 42 height 21
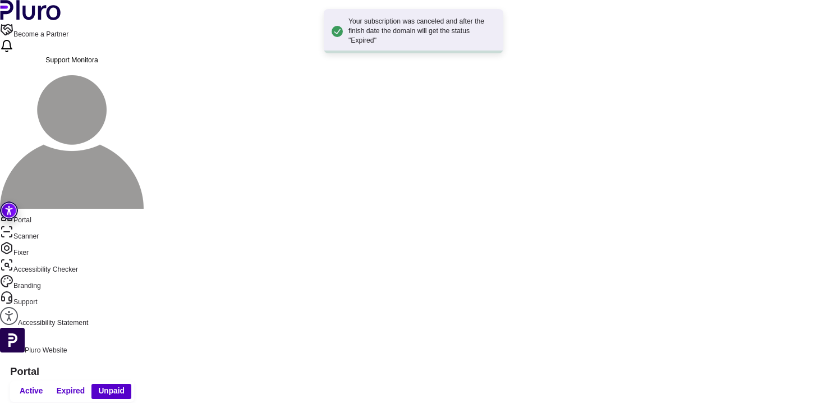
click at [134, 381] on div "Active Expired Unpaid" at bounding box center [71, 391] width 123 height 21
click at [43, 386] on span "Active" at bounding box center [31, 391] width 23 height 10
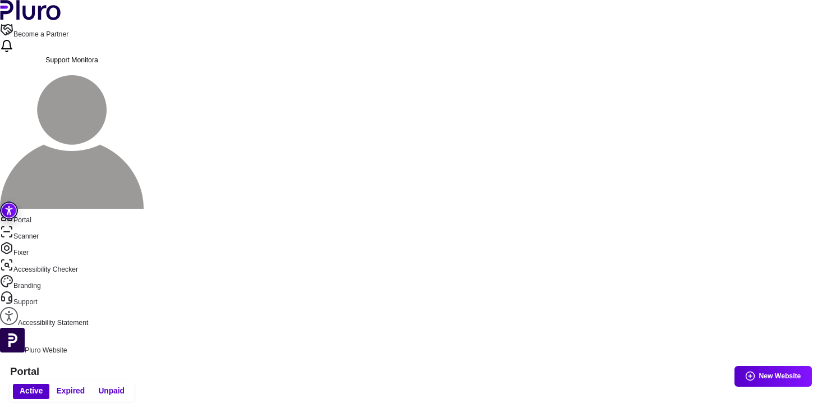
click at [791, 381] on div "Active Expired Unpaid New Website" at bounding box center [410, 391] width 801 height 21
click at [779, 366] on button "New Website" at bounding box center [772, 376] width 77 height 21
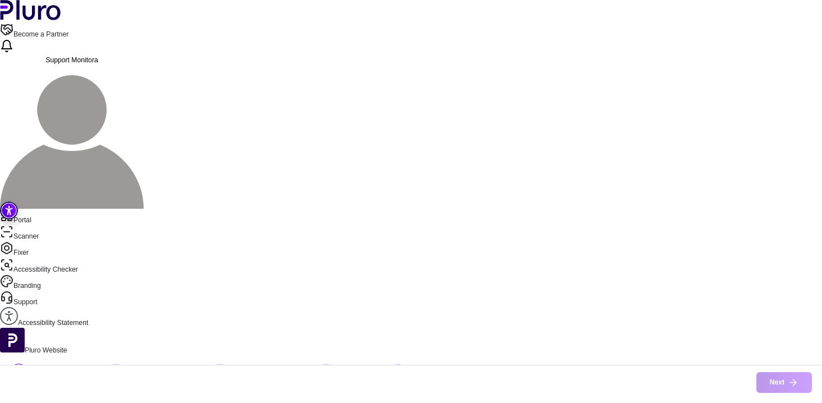
type input "**********"
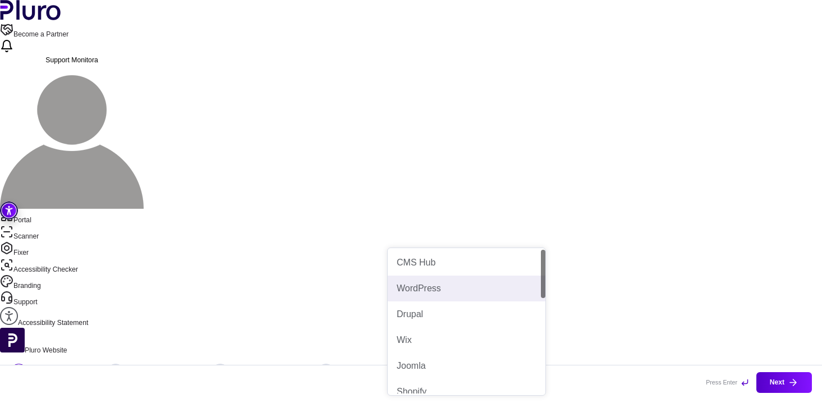
click at [456, 293] on div "WordPress" at bounding box center [467, 288] width 140 height 12
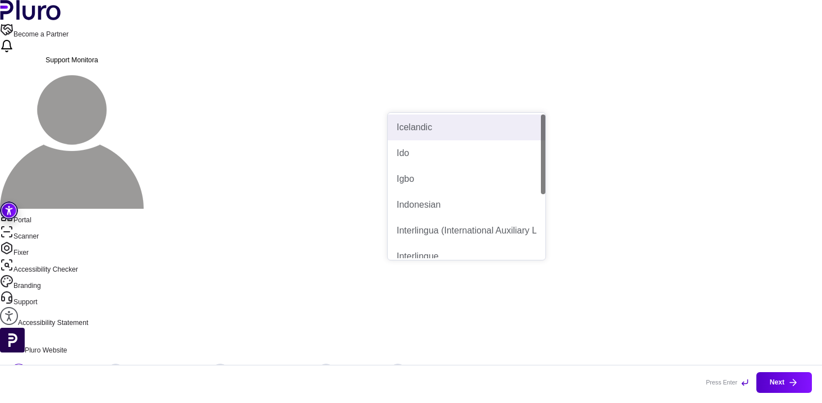
type input "**"
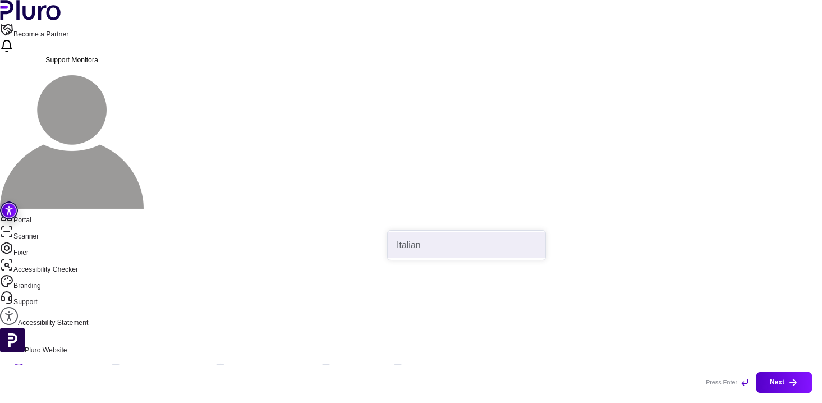
click at [494, 249] on div "Italian" at bounding box center [467, 245] width 140 height 12
click at [783, 385] on button "Next" at bounding box center [784, 382] width 56 height 21
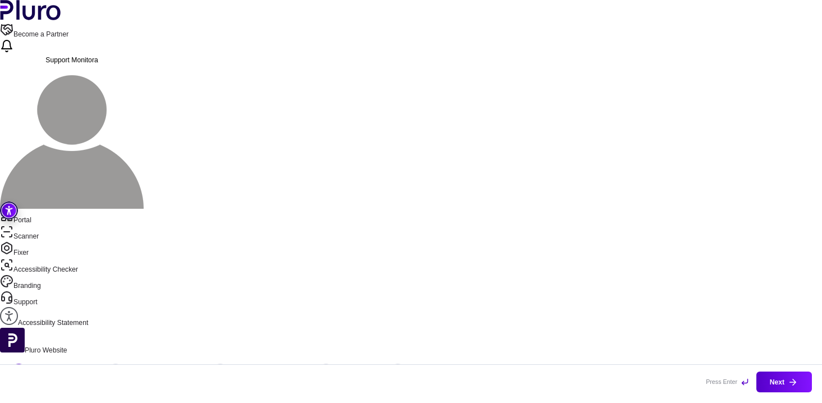
click at [45, 209] on link "Portal" at bounding box center [411, 217] width 822 height 16
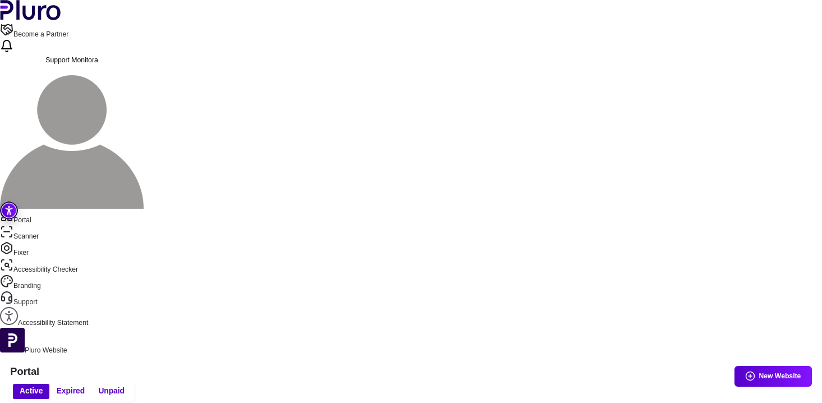
click at [85, 386] on span "Expired" at bounding box center [71, 391] width 28 height 10
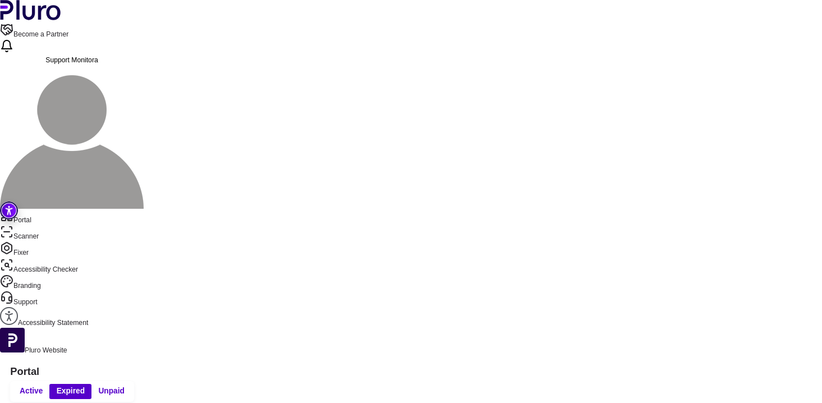
click at [125, 386] on span "Unpaid" at bounding box center [111, 391] width 26 height 10
click at [59, 225] on link "Scanner" at bounding box center [411, 233] width 822 height 16
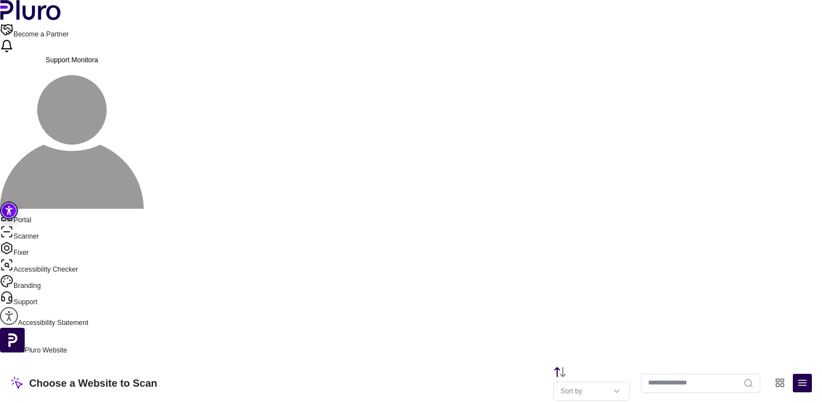
click at [57, 209] on link "Portal" at bounding box center [411, 217] width 822 height 16
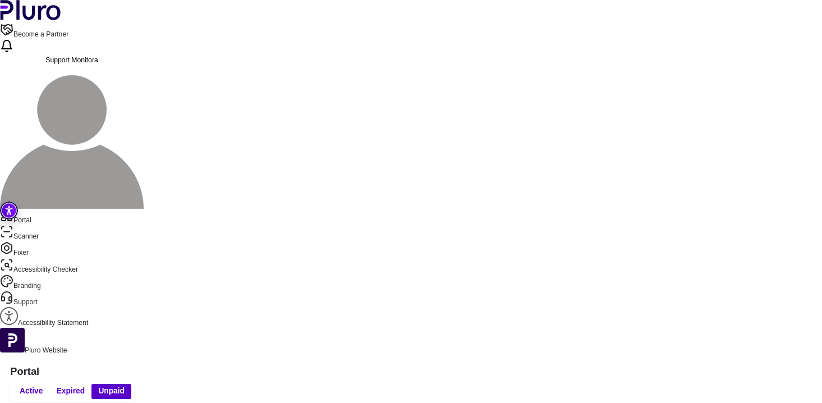
click at [50, 384] on button "Active" at bounding box center [31, 391] width 37 height 15
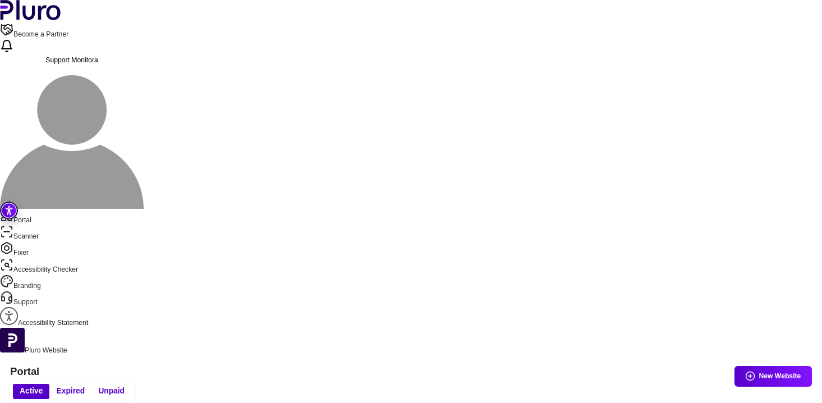
click at [759, 366] on button "New Website" at bounding box center [772, 376] width 77 height 21
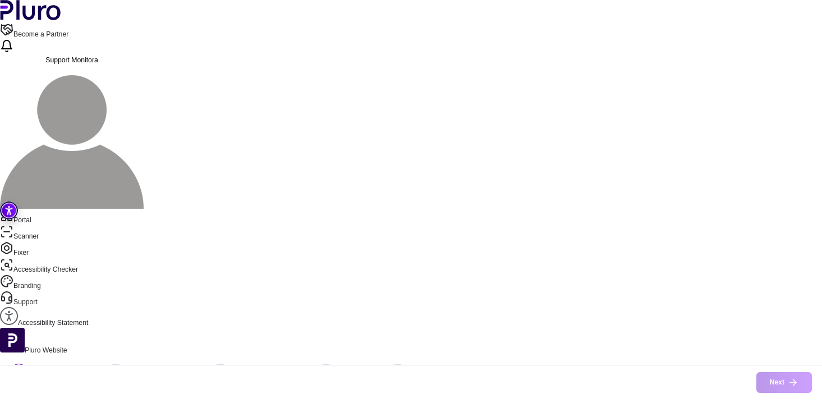
type input "**********"
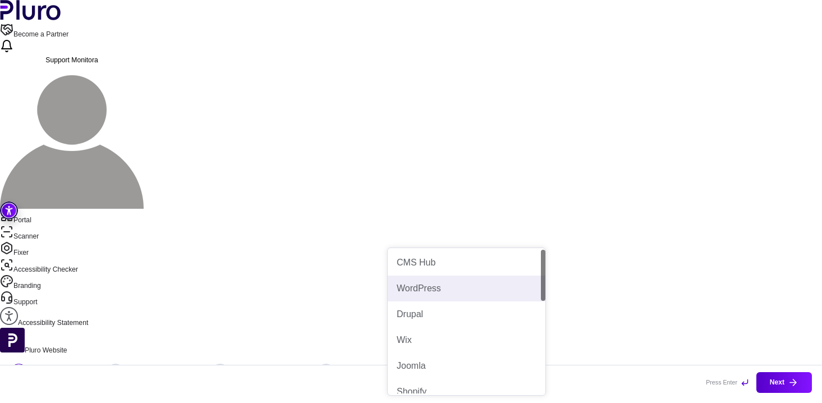
click at [454, 289] on div "WordPress" at bounding box center [467, 288] width 140 height 12
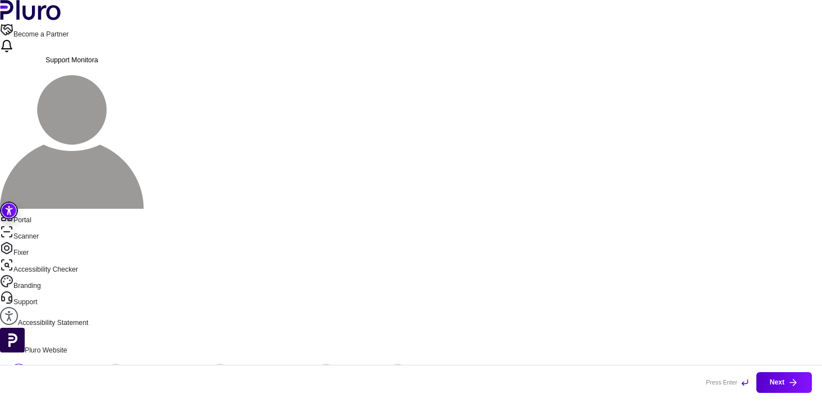
type input "***"
click at [437, 243] on div "Italian" at bounding box center [467, 245] width 140 height 12
click at [781, 387] on button "Next" at bounding box center [784, 382] width 56 height 21
drag, startPoint x: 524, startPoint y: 194, endPoint x: 378, endPoint y: 192, distance: 145.9
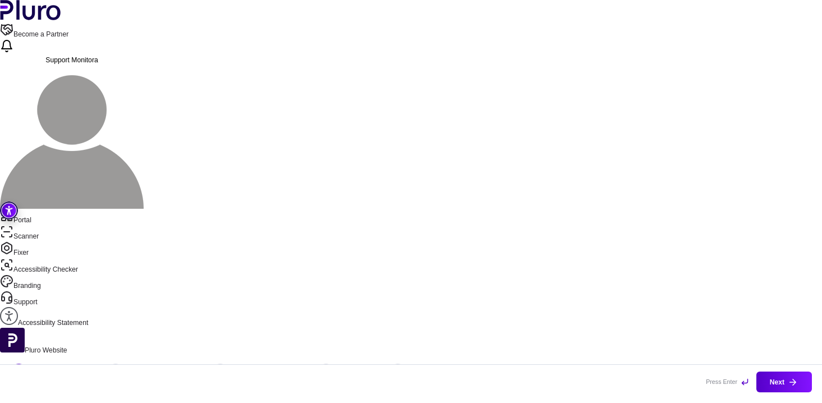
paste input "**********"
type input "**********"
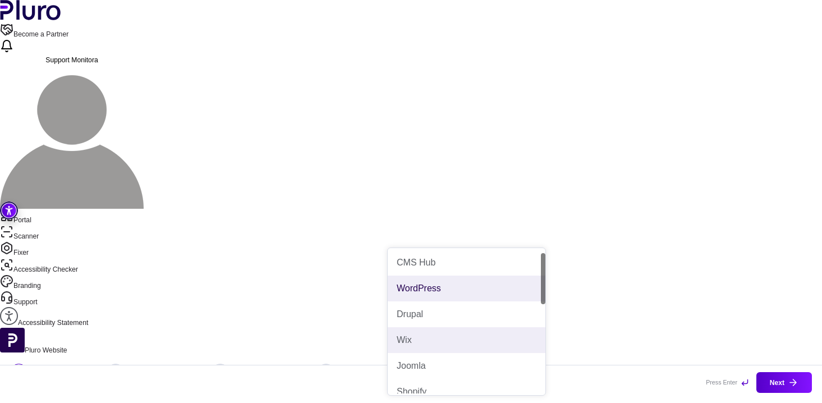
scroll to position [321, 0]
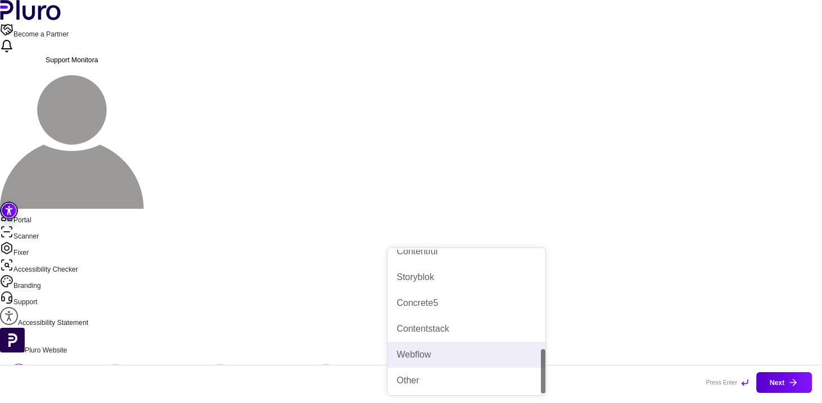
click at [428, 380] on div "Other" at bounding box center [467, 380] width 140 height 12
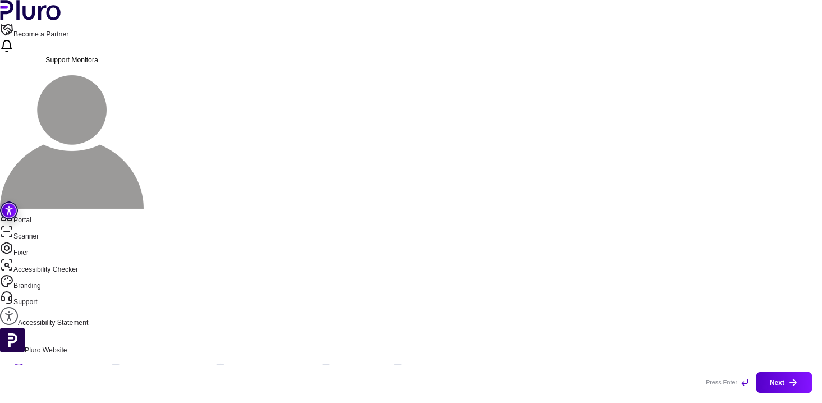
click at [785, 387] on button "Next" at bounding box center [784, 382] width 56 height 21
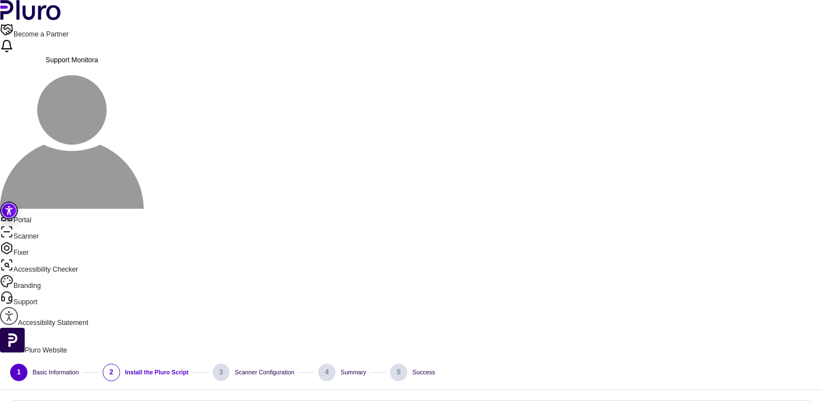
scroll to position [0, 0]
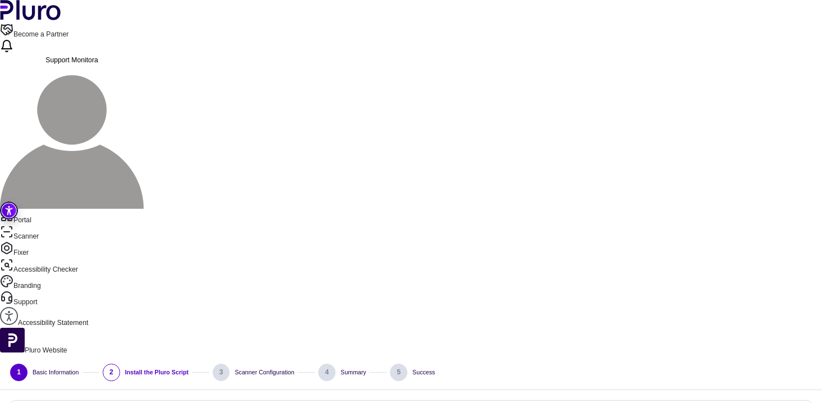
click at [34, 209] on link "Portal" at bounding box center [411, 217] width 822 height 16
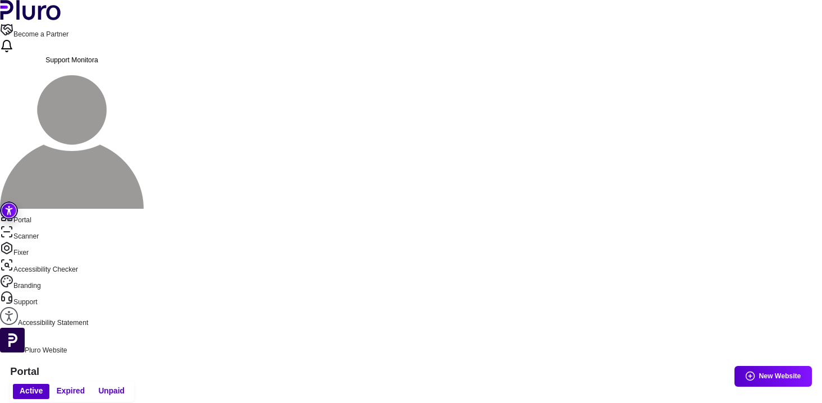
click at [52, 225] on link "Scanner" at bounding box center [411, 233] width 822 height 16
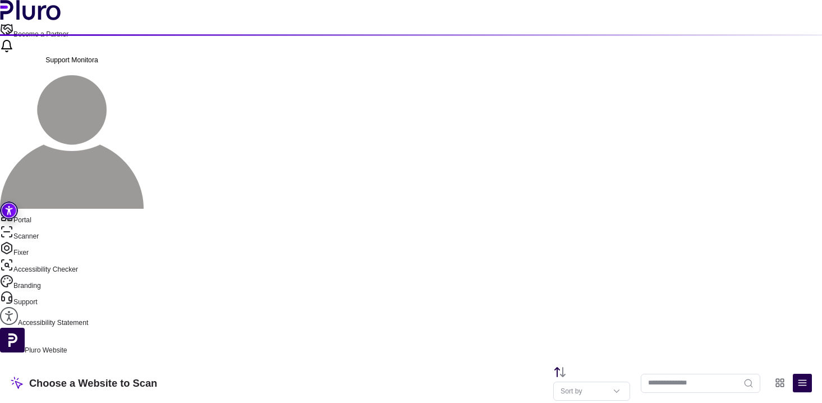
click at [55, 209] on link "Portal" at bounding box center [411, 217] width 822 height 16
